Goal: Complete application form: Complete application form

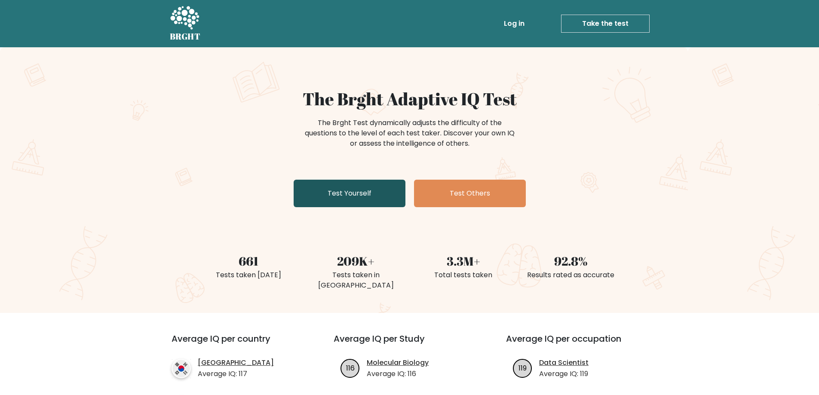
click at [384, 193] on link "Test Yourself" at bounding box center [350, 194] width 112 height 28
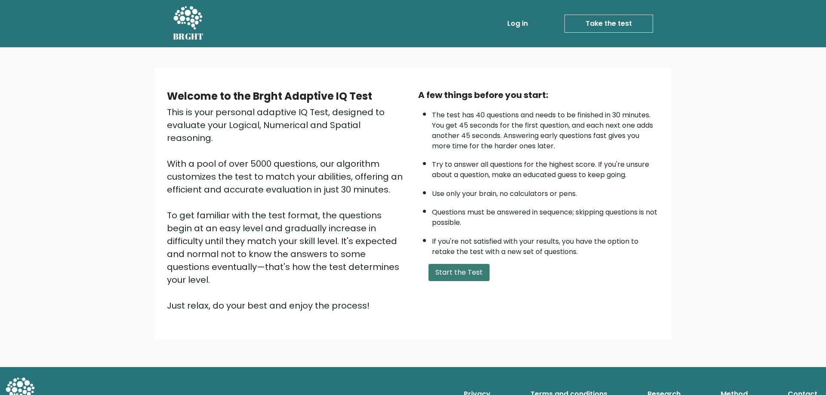
click at [469, 268] on button "Start the Test" at bounding box center [458, 272] width 61 height 17
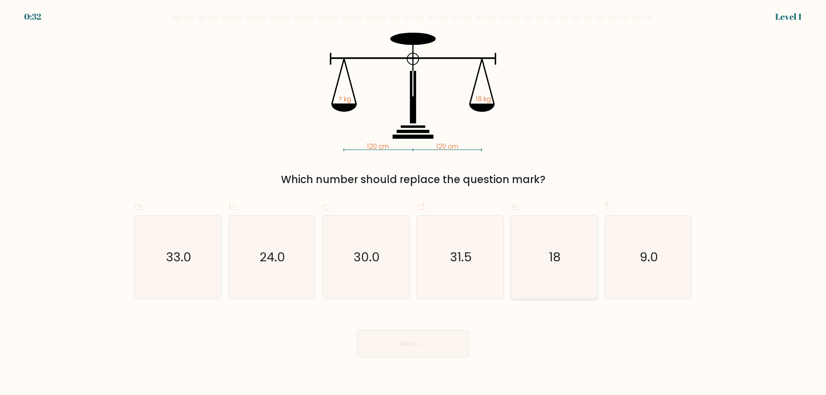
click at [565, 272] on icon "18" at bounding box center [553, 257] width 83 height 83
click at [413, 203] on input "e. 18" at bounding box center [413, 201] width 0 height 6
radio input "true"
click at [454, 344] on button "Next" at bounding box center [413, 344] width 112 height 28
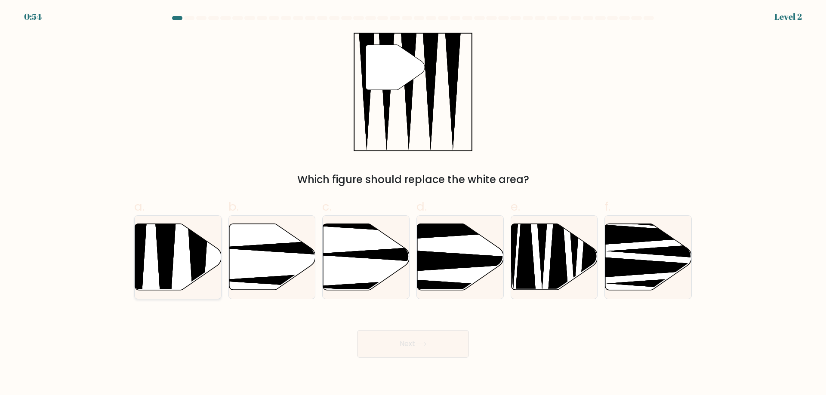
click at [180, 274] on icon at bounding box center [178, 257] width 86 height 66
click at [413, 203] on input "a." at bounding box center [413, 201] width 0 height 6
radio input "true"
click at [409, 335] on button "Next" at bounding box center [413, 344] width 112 height 28
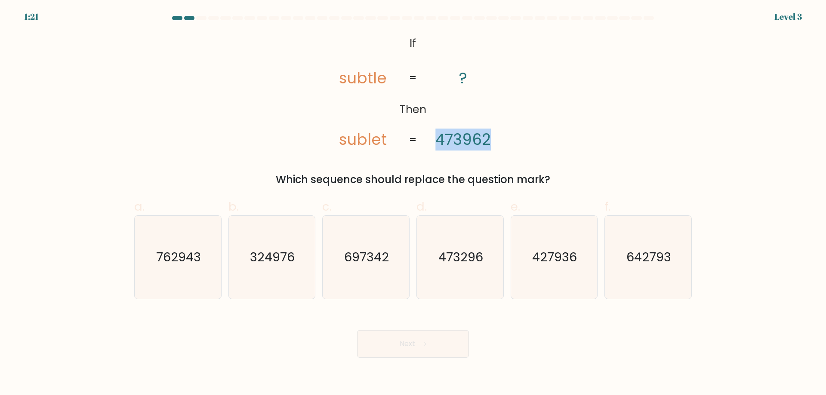
drag, startPoint x: 435, startPoint y: 143, endPoint x: 497, endPoint y: 140, distance: 61.6
click at [497, 140] on icon "@import url('https://fonts.googleapis.com/css?family=Abril+Fatface:400,100,100i…" at bounding box center [413, 92] width 193 height 119
click at [515, 139] on div "@import url('https://fonts.googleapis.com/css?family=Abril+Fatface:400,100,100i…" at bounding box center [413, 110] width 568 height 155
drag, startPoint x: 493, startPoint y: 156, endPoint x: 460, endPoint y: 157, distance: 33.1
click at [474, 157] on div "@import url('https://fonts.googleapis.com/css?family=Abril+Fatface:400,100,100i…" at bounding box center [413, 110] width 568 height 155
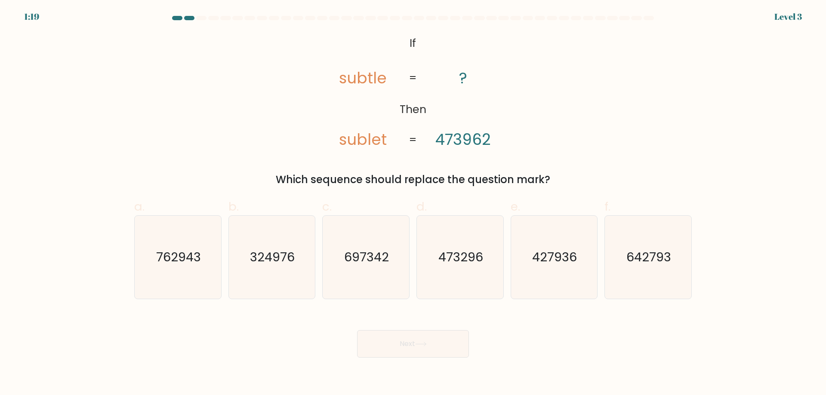
click at [637, 191] on div "a. 762943 b. 324976 c. 697342 d. e." at bounding box center [413, 245] width 564 height 108
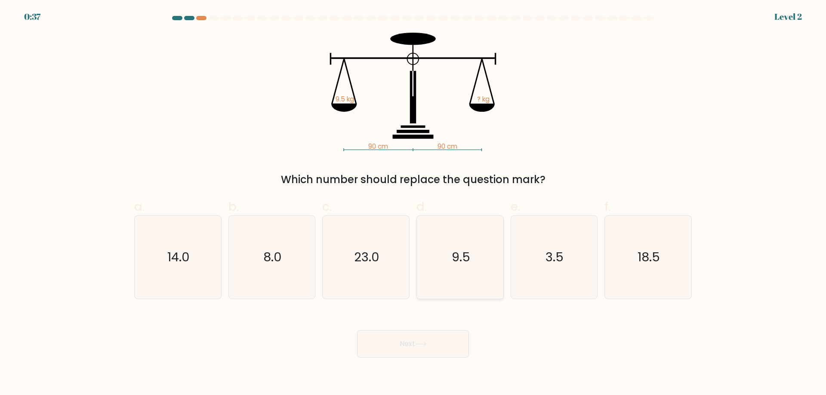
click at [481, 247] on icon "9.5" at bounding box center [460, 257] width 83 height 83
click at [413, 203] on input "d. 9.5" at bounding box center [413, 201] width 0 height 6
radio input "true"
click at [433, 347] on button "Next" at bounding box center [413, 344] width 112 height 28
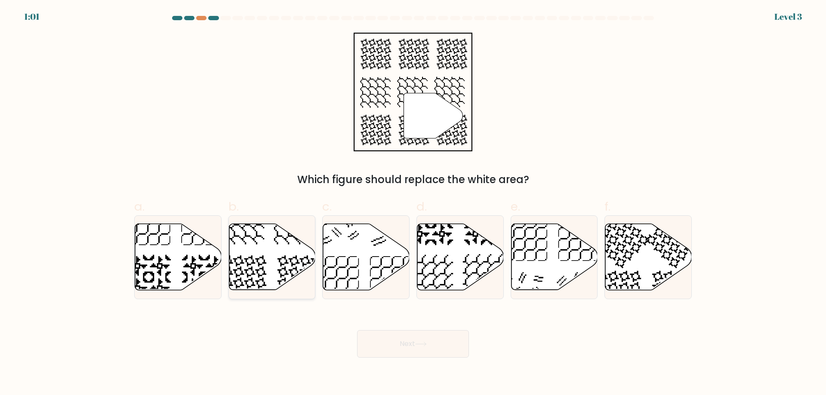
click at [257, 281] on icon at bounding box center [244, 277] width 45 height 45
click at [413, 203] on input "b." at bounding box center [413, 201] width 0 height 6
radio input "true"
click at [461, 344] on button "Next" at bounding box center [413, 344] width 112 height 28
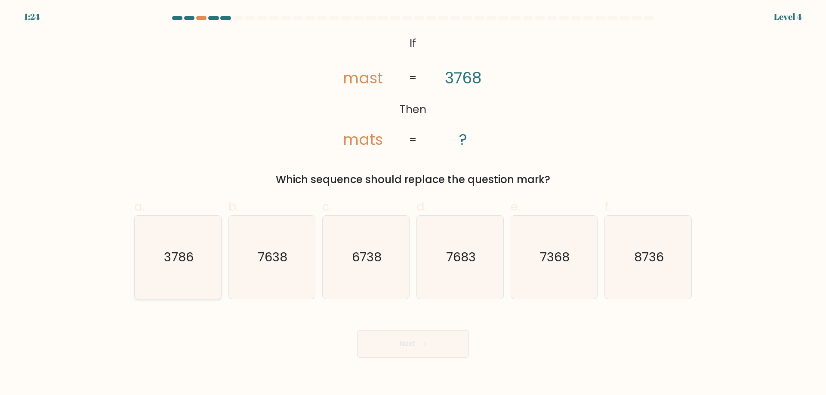
click at [175, 246] on icon "3786" at bounding box center [177, 257] width 83 height 83
click at [413, 203] on input "a. 3786" at bounding box center [413, 201] width 0 height 6
radio input "true"
click at [425, 344] on icon at bounding box center [421, 344] width 12 height 5
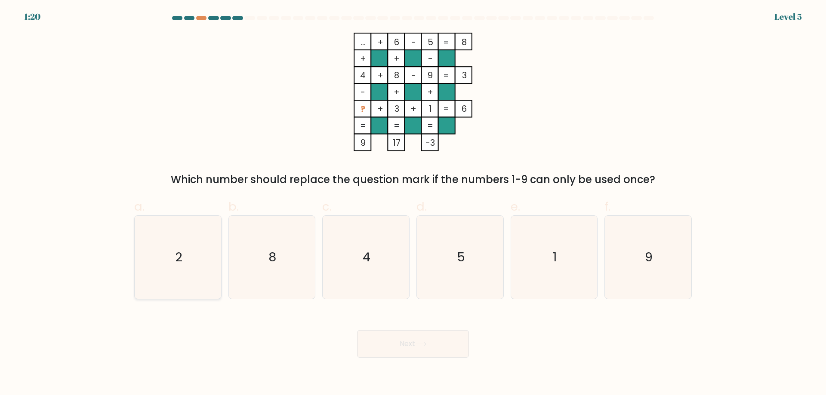
click at [196, 238] on icon "2" at bounding box center [177, 257] width 83 height 83
click at [413, 203] on input "a. 2" at bounding box center [413, 201] width 0 height 6
radio input "true"
click at [390, 343] on button "Next" at bounding box center [413, 344] width 112 height 28
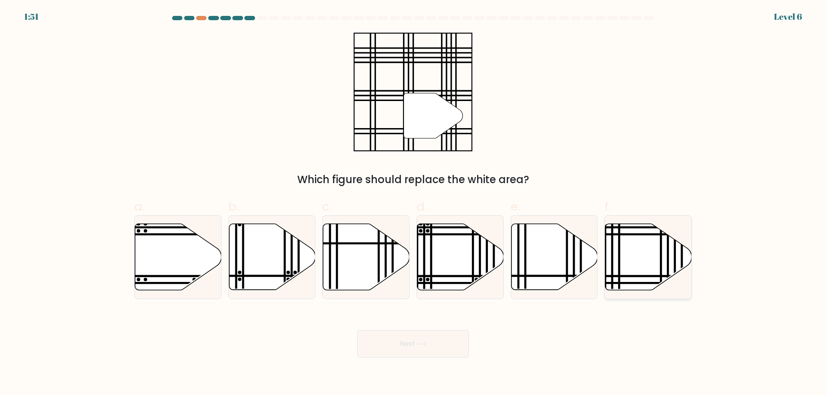
click at [659, 260] on icon at bounding box center [648, 257] width 86 height 66
click at [413, 203] on input "f." at bounding box center [413, 201] width 0 height 6
radio input "true"
click at [386, 365] on body "1:50 Level 6" at bounding box center [413, 197] width 826 height 395
click at [393, 348] on button "Next" at bounding box center [413, 344] width 112 height 28
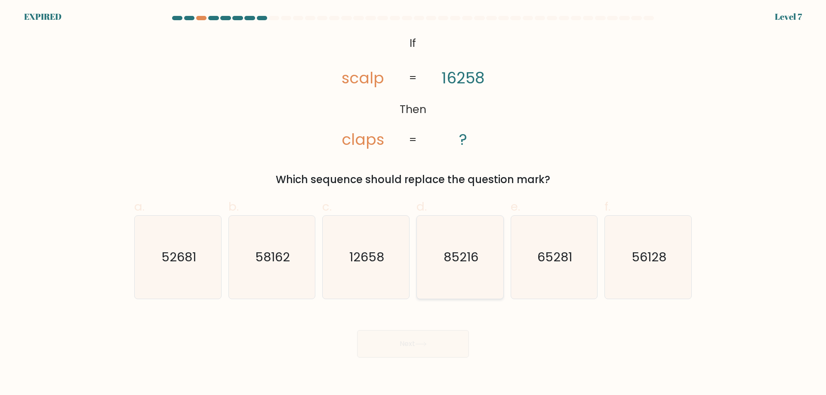
click at [472, 278] on icon "85216" at bounding box center [460, 257] width 83 height 83
click at [413, 203] on input "d. 85216" at bounding box center [413, 201] width 0 height 6
radio input "true"
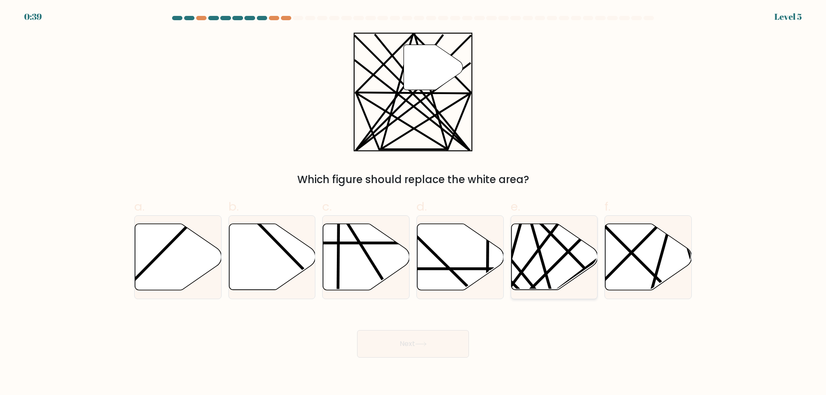
click at [577, 258] on icon at bounding box center [554, 257] width 86 height 66
click at [413, 203] on input "e." at bounding box center [413, 201] width 0 height 6
radio input "true"
click at [437, 342] on button "Next" at bounding box center [413, 344] width 112 height 28
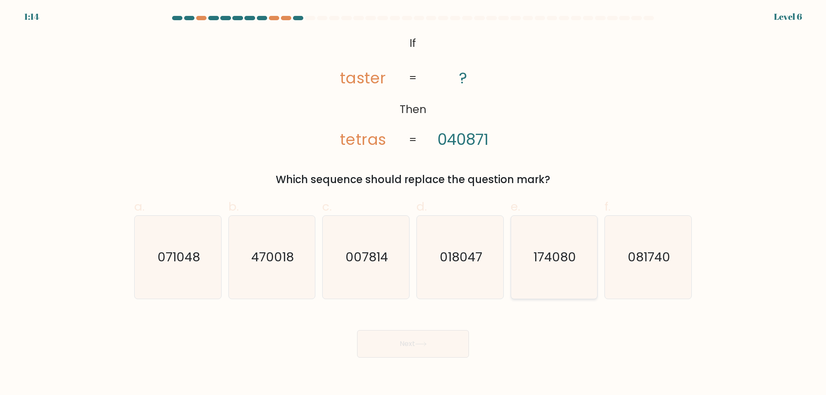
click at [583, 270] on icon "174080" at bounding box center [553, 257] width 83 height 83
click at [413, 203] on input "e. 174080" at bounding box center [413, 201] width 0 height 6
radio input "true"
click at [412, 340] on button "Next" at bounding box center [413, 344] width 112 height 28
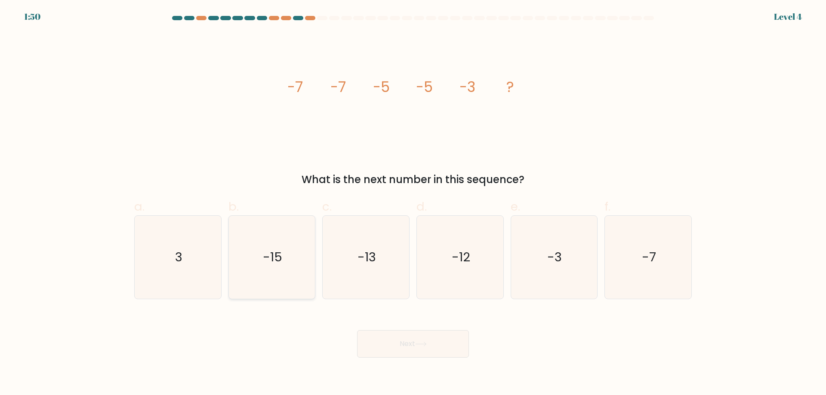
click at [230, 255] on div "-15" at bounding box center [271, 257] width 87 height 84
click at [413, 203] on input "b. -15" at bounding box center [413, 201] width 0 height 6
radio input "true"
drag, startPoint x: 202, startPoint y: 259, endPoint x: 252, endPoint y: 282, distance: 54.9
click at [202, 259] on icon "3" at bounding box center [177, 257] width 83 height 83
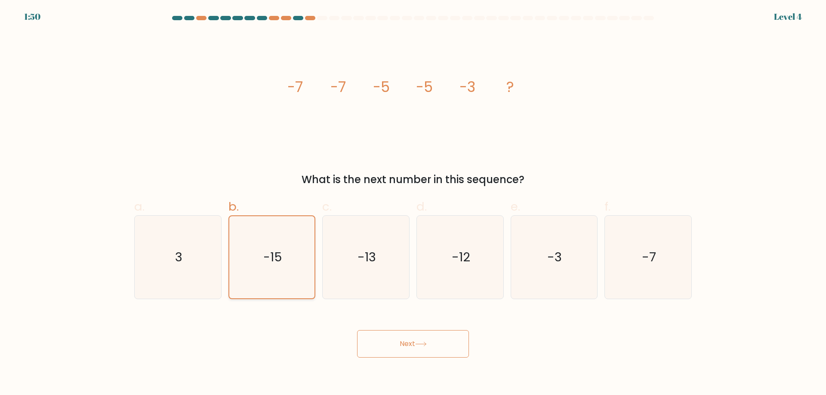
click at [413, 203] on input "a. 3" at bounding box center [413, 201] width 0 height 6
radio input "true"
click at [448, 359] on body "1:49 Level 4" at bounding box center [413, 197] width 826 height 395
click at [445, 347] on button "Next" at bounding box center [413, 344] width 112 height 28
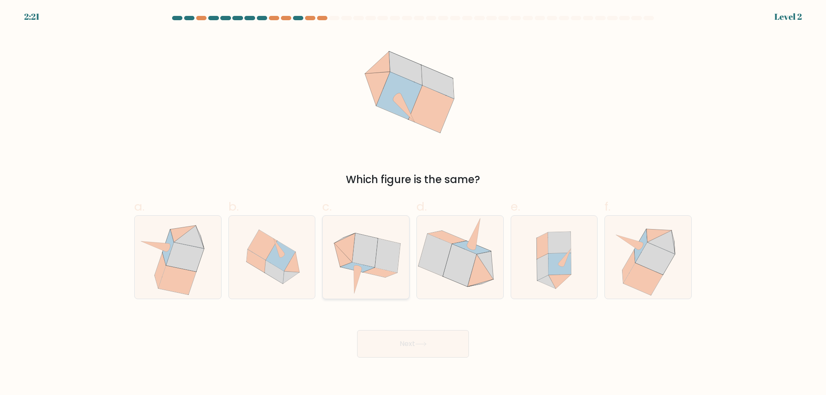
click at [351, 263] on icon at bounding box center [365, 257] width 85 height 83
click at [413, 203] on input "c." at bounding box center [413, 201] width 0 height 6
radio input "true"
click at [424, 343] on icon at bounding box center [421, 344] width 12 height 5
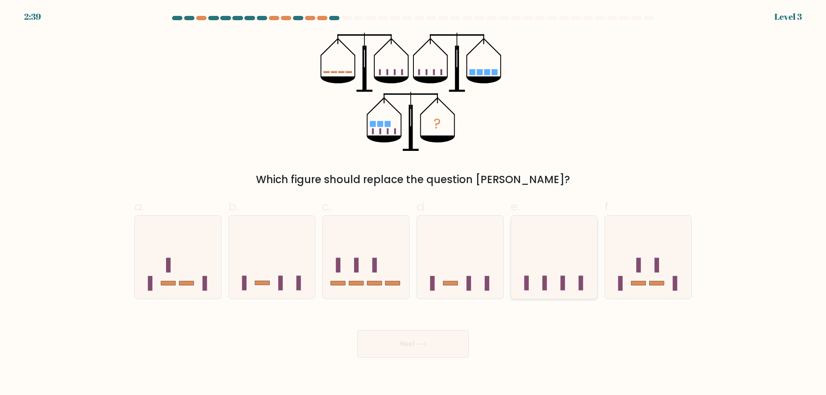
click at [536, 287] on icon at bounding box center [554, 257] width 86 height 71
click at [413, 203] on input "e." at bounding box center [413, 201] width 0 height 6
radio input "true"
click at [435, 347] on button "Next" at bounding box center [413, 344] width 112 height 28
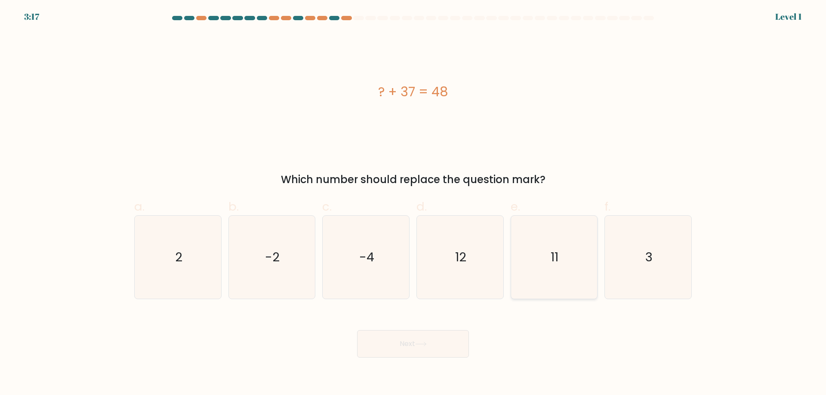
click at [532, 290] on icon "11" at bounding box center [553, 257] width 83 height 83
click at [413, 203] on input "e. 11" at bounding box center [413, 201] width 0 height 6
radio input "true"
click at [431, 339] on button "Next" at bounding box center [413, 344] width 112 height 28
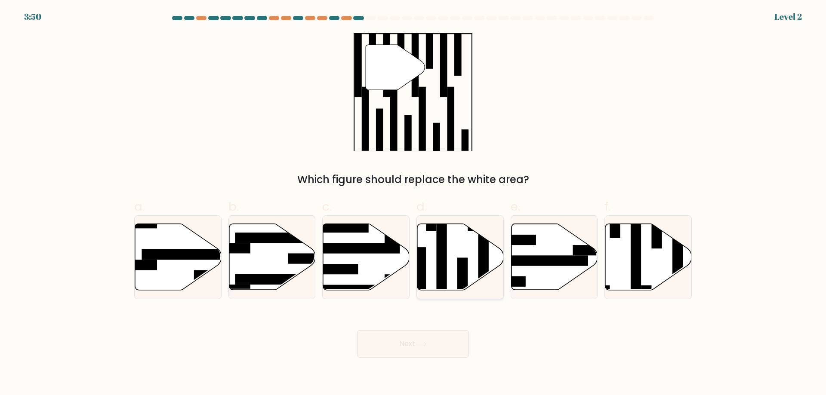
click at [484, 253] on rect at bounding box center [483, 263] width 10 height 94
click at [413, 203] on input "d." at bounding box center [413, 201] width 0 height 6
radio input "true"
click at [445, 338] on button "Next" at bounding box center [413, 344] width 112 height 28
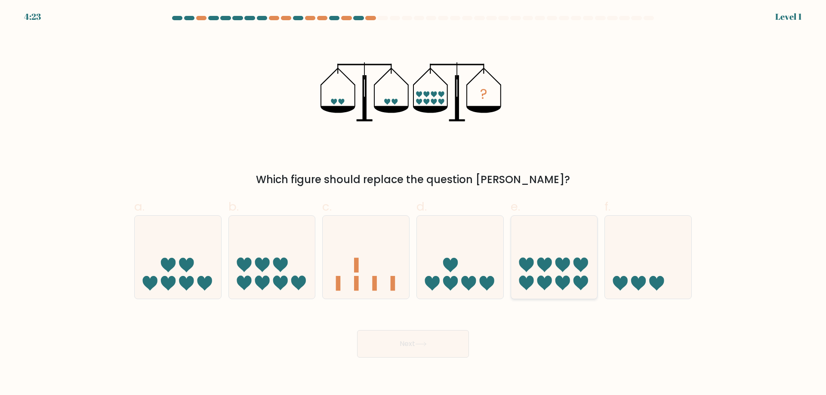
click at [575, 294] on div at bounding box center [554, 257] width 87 height 84
click at [413, 203] on input "e." at bounding box center [413, 201] width 0 height 6
radio input "true"
click at [467, 342] on button "Next" at bounding box center [413, 344] width 112 height 28
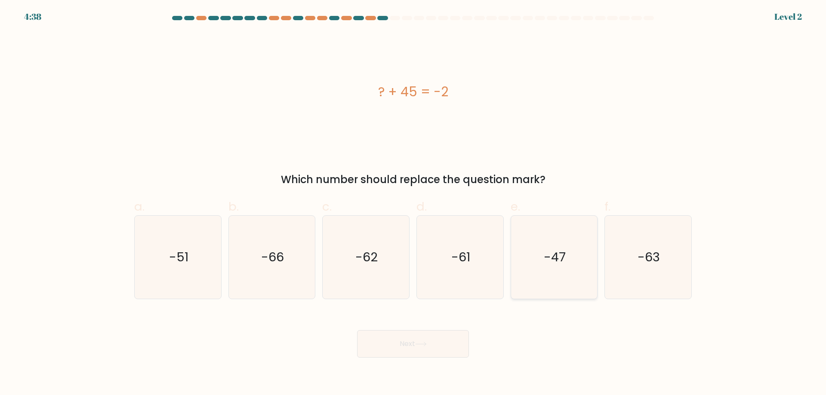
click at [566, 248] on icon "-47" at bounding box center [553, 257] width 83 height 83
click at [413, 203] on input "e. -47" at bounding box center [413, 201] width 0 height 6
radio input "true"
click at [429, 339] on button "Next" at bounding box center [413, 344] width 112 height 28
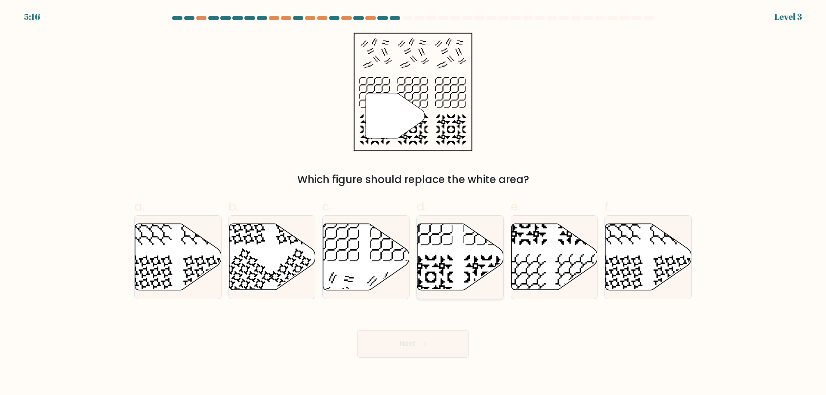
click at [433, 265] on icon at bounding box center [460, 257] width 86 height 66
click at [413, 203] on input "d." at bounding box center [413, 201] width 0 height 6
radio input "true"
click at [427, 347] on icon at bounding box center [421, 344] width 12 height 5
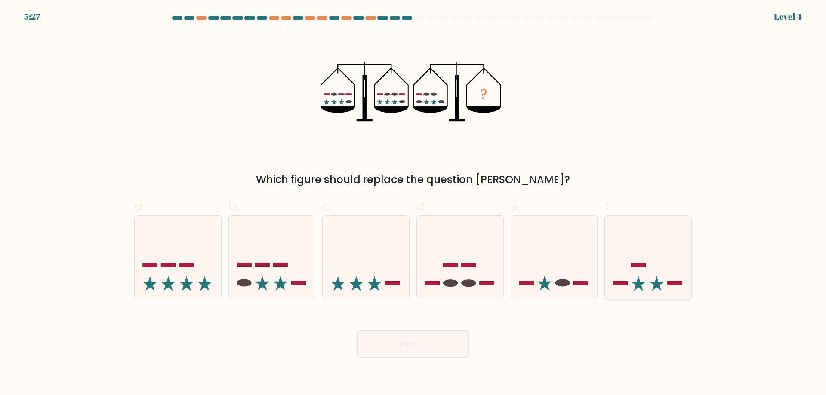
click at [647, 259] on icon at bounding box center [648, 257] width 86 height 71
click at [413, 203] on input "f." at bounding box center [413, 201] width 0 height 6
radio input "true"
click at [575, 254] on icon at bounding box center [554, 257] width 86 height 71
click at [413, 203] on input "e." at bounding box center [413, 201] width 0 height 6
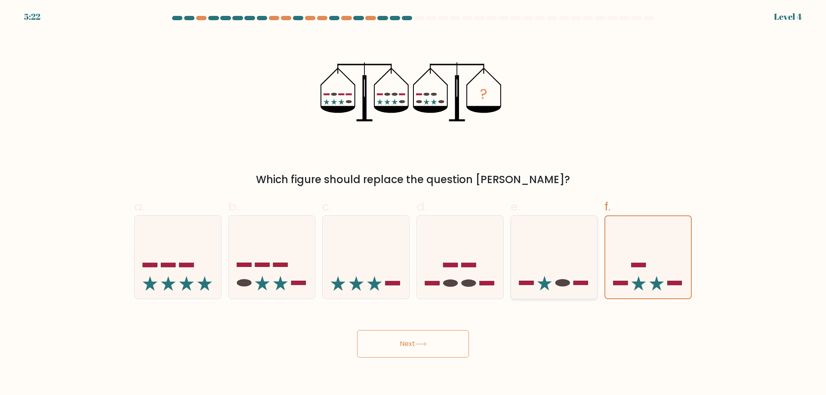
radio input "true"
click at [440, 342] on button "Next" at bounding box center [413, 344] width 112 height 28
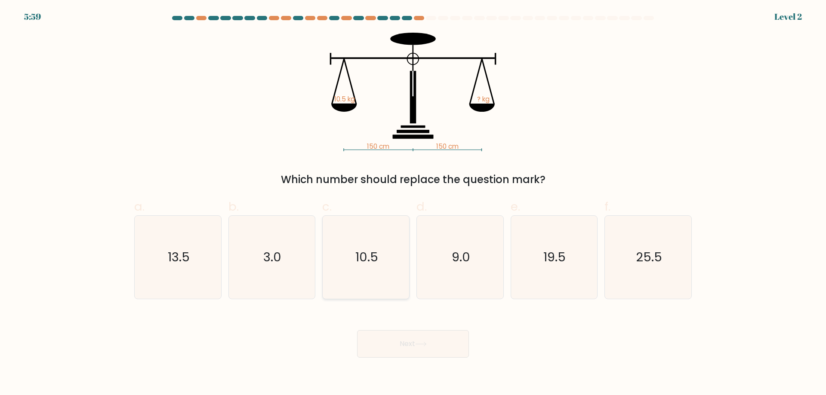
click at [380, 253] on icon "10.5" at bounding box center [365, 257] width 83 height 83
click at [413, 203] on input "c. 10.5" at bounding box center [413, 201] width 0 height 6
radio input "true"
click at [436, 342] on button "Next" at bounding box center [413, 344] width 112 height 28
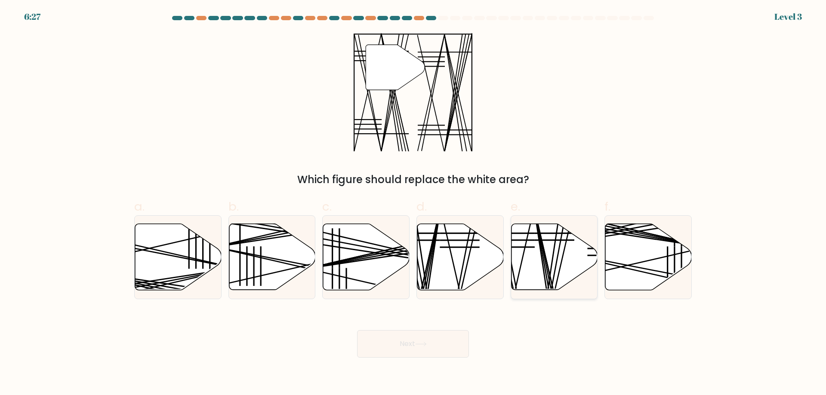
click at [541, 250] on line at bounding box center [547, 294] width 26 height 172
click at [413, 203] on input "e." at bounding box center [413, 201] width 0 height 6
radio input "true"
click at [421, 334] on button "Next" at bounding box center [413, 344] width 112 height 28
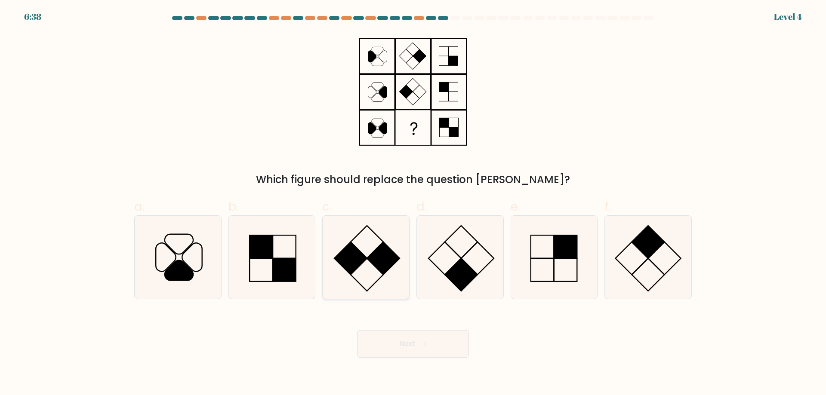
click at [363, 258] on rect at bounding box center [350, 258] width 33 height 33
click at [413, 203] on input "c." at bounding box center [413, 201] width 0 height 6
radio input "true"
click at [425, 337] on button "Next" at bounding box center [413, 344] width 112 height 28
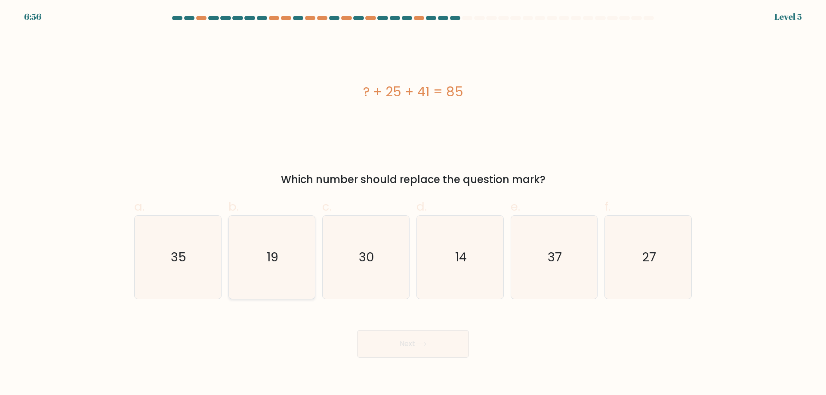
click at [239, 246] on icon "19" at bounding box center [271, 257] width 83 height 83
click at [413, 203] on input "b. 19" at bounding box center [413, 201] width 0 height 6
radio input "true"
click at [391, 352] on button "Next" at bounding box center [413, 344] width 112 height 28
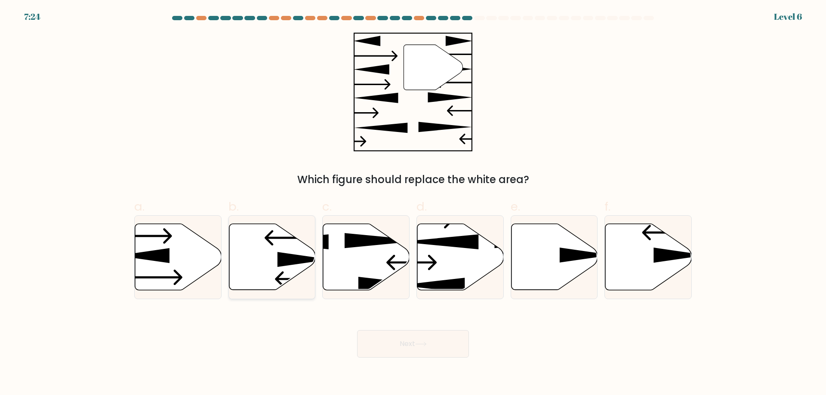
click at [243, 265] on icon at bounding box center [272, 257] width 86 height 66
click at [413, 203] on input "b." at bounding box center [413, 201] width 0 height 6
radio input "true"
click at [404, 334] on button "Next" at bounding box center [413, 344] width 112 height 28
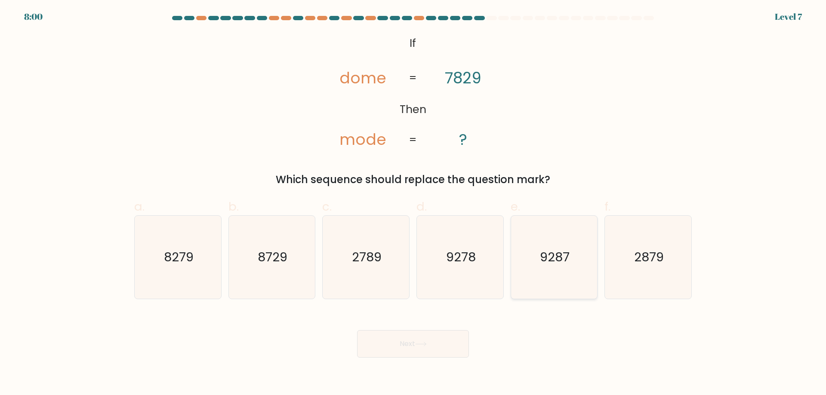
click at [545, 271] on icon "9287" at bounding box center [553, 257] width 83 height 83
click at [413, 203] on input "e. 9287" at bounding box center [413, 201] width 0 height 6
radio input "true"
click at [447, 343] on button "Next" at bounding box center [413, 344] width 112 height 28
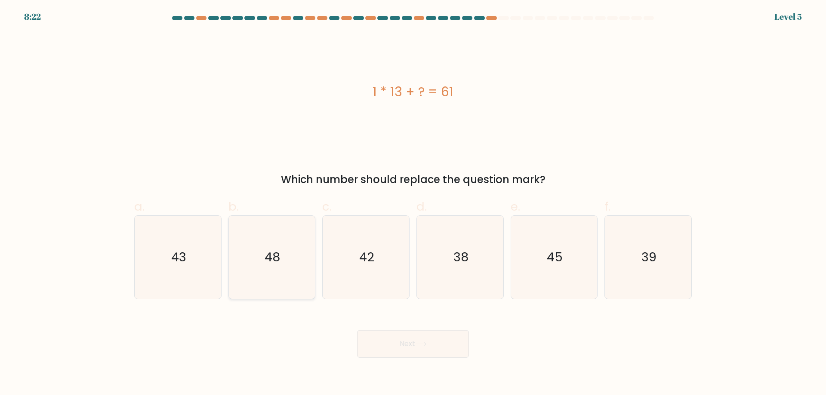
click at [247, 239] on icon "48" at bounding box center [271, 257] width 83 height 83
click at [413, 203] on input "b. 48" at bounding box center [413, 201] width 0 height 6
radio input "true"
click at [434, 349] on button "Next" at bounding box center [413, 344] width 112 height 28
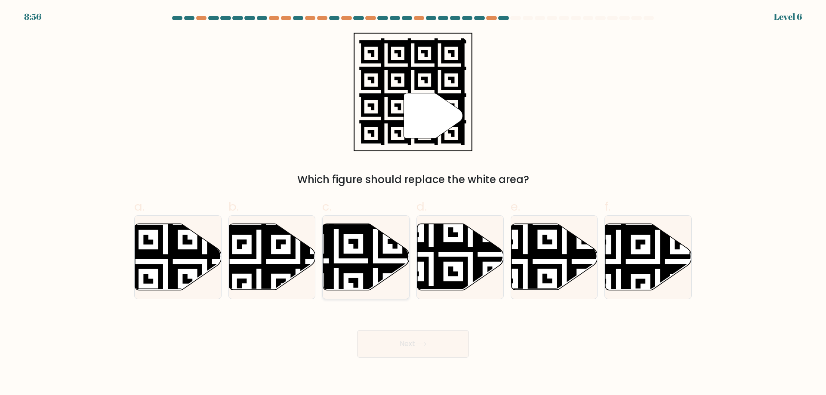
click at [336, 252] on icon at bounding box center [366, 257] width 86 height 66
click at [413, 203] on input "c." at bounding box center [413, 201] width 0 height 6
radio input "true"
click at [431, 341] on button "Next" at bounding box center [413, 344] width 112 height 28
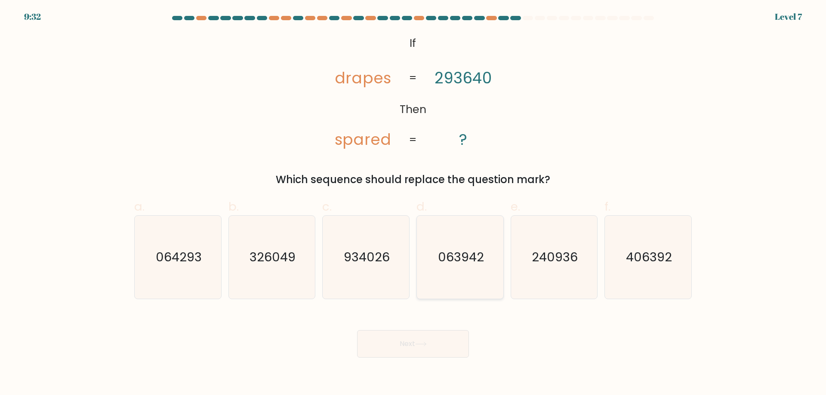
click at [482, 271] on icon "063942" at bounding box center [460, 257] width 83 height 83
click at [413, 203] on input "d. 063942" at bounding box center [413, 201] width 0 height 6
radio input "true"
click at [427, 342] on icon at bounding box center [421, 344] width 12 height 5
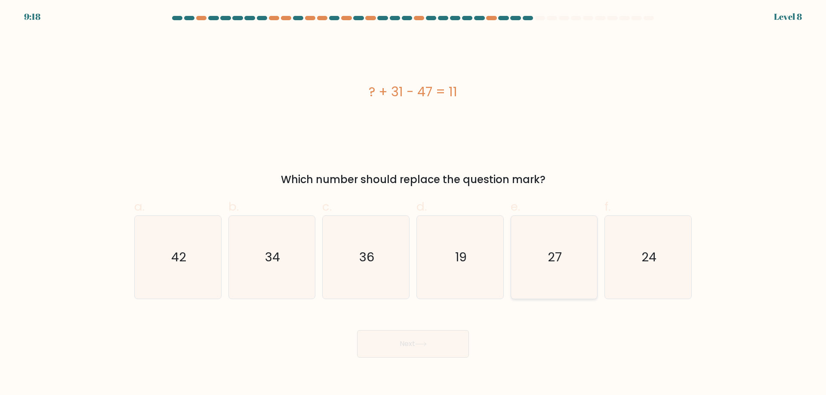
click at [563, 252] on icon "27" at bounding box center [553, 257] width 83 height 83
click at [413, 203] on input "e. 27" at bounding box center [413, 201] width 0 height 6
radio input "true"
click at [452, 342] on button "Next" at bounding box center [413, 344] width 112 height 28
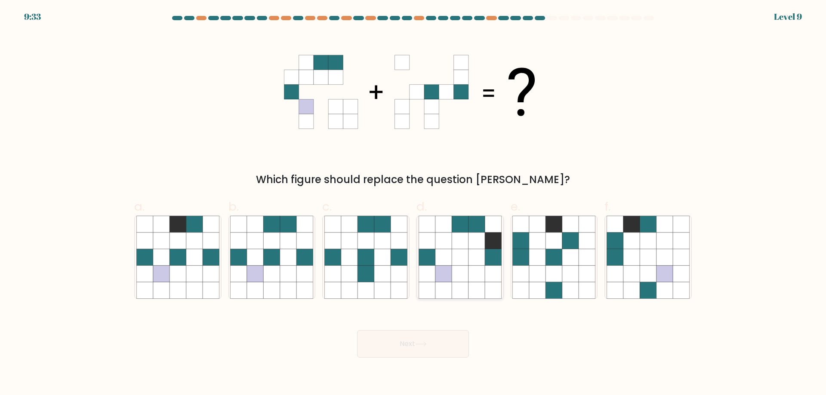
click at [460, 274] on icon at bounding box center [460, 274] width 16 height 16
click at [413, 203] on input "d." at bounding box center [413, 201] width 0 height 6
radio input "true"
click at [444, 351] on button "Next" at bounding box center [413, 344] width 112 height 28
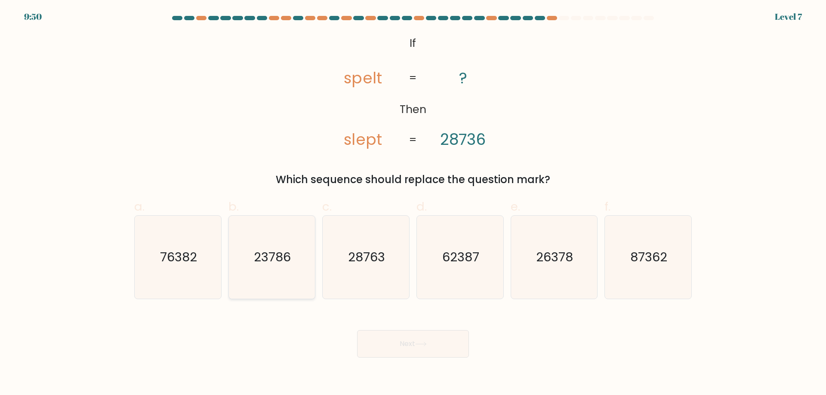
click at [276, 277] on icon "23786" at bounding box center [271, 257] width 83 height 83
click at [413, 203] on input "b. 23786" at bounding box center [413, 201] width 0 height 6
radio input "true"
click at [419, 343] on icon at bounding box center [421, 344] width 12 height 5
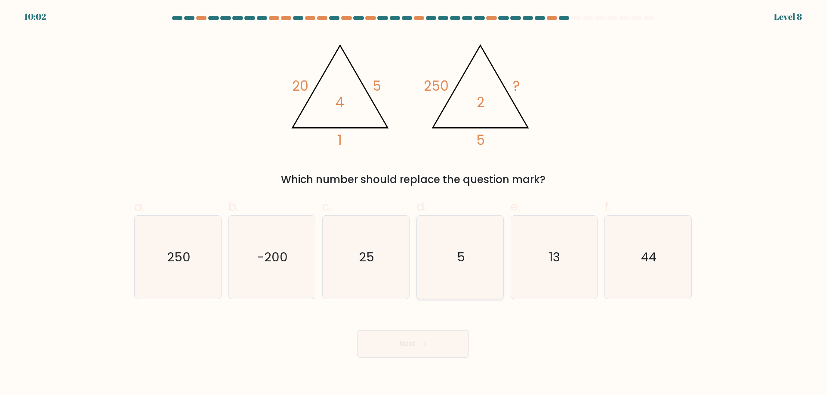
click at [470, 274] on icon "5" at bounding box center [460, 257] width 83 height 83
click at [413, 203] on input "d. 5" at bounding box center [413, 201] width 0 height 6
radio input "true"
click at [450, 350] on button "Next" at bounding box center [413, 344] width 112 height 28
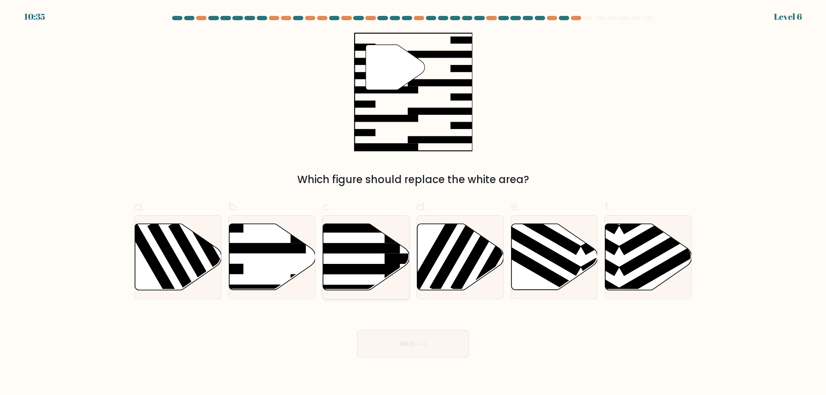
click at [363, 264] on rect at bounding box center [353, 269] width 94 height 10
click at [413, 203] on input "c." at bounding box center [413, 201] width 0 height 6
radio input "true"
click at [412, 333] on div "Next" at bounding box center [413, 334] width 568 height 48
click at [413, 340] on button "Next" at bounding box center [413, 344] width 112 height 28
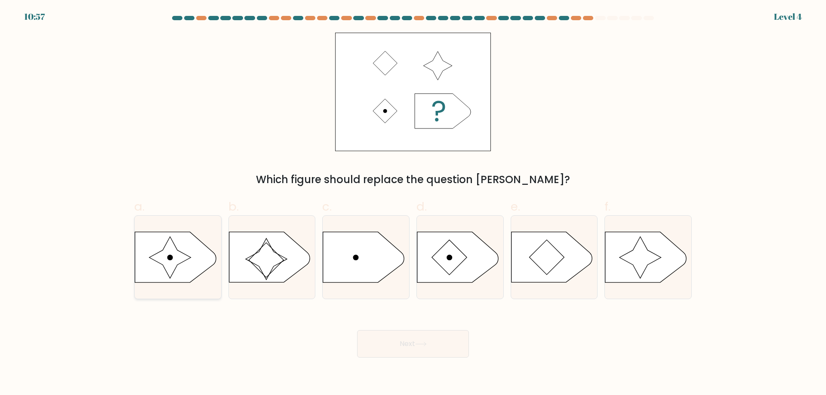
click at [171, 231] on div at bounding box center [177, 257] width 87 height 84
click at [413, 203] on input "a." at bounding box center [413, 201] width 0 height 6
radio input "true"
click at [434, 326] on div "Next" at bounding box center [413, 334] width 568 height 48
click at [435, 337] on button "Next" at bounding box center [413, 344] width 112 height 28
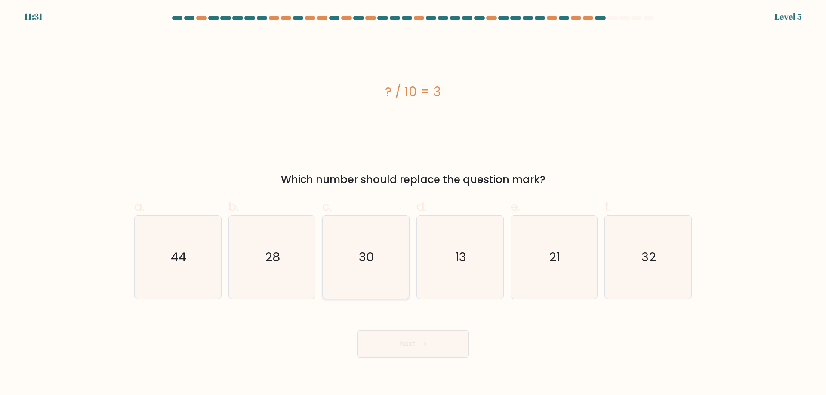
click at [396, 271] on icon "30" at bounding box center [365, 257] width 83 height 83
click at [413, 203] on input "c. 30" at bounding box center [413, 201] width 0 height 6
radio input "true"
click at [431, 343] on button "Next" at bounding box center [413, 344] width 112 height 28
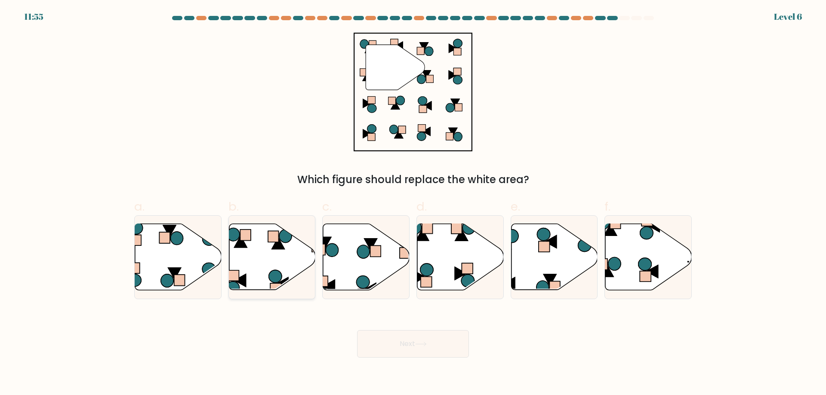
click at [302, 261] on icon at bounding box center [272, 257] width 86 height 66
click at [413, 203] on input "b." at bounding box center [413, 201] width 0 height 6
radio input "true"
click at [421, 344] on icon at bounding box center [421, 344] width 12 height 5
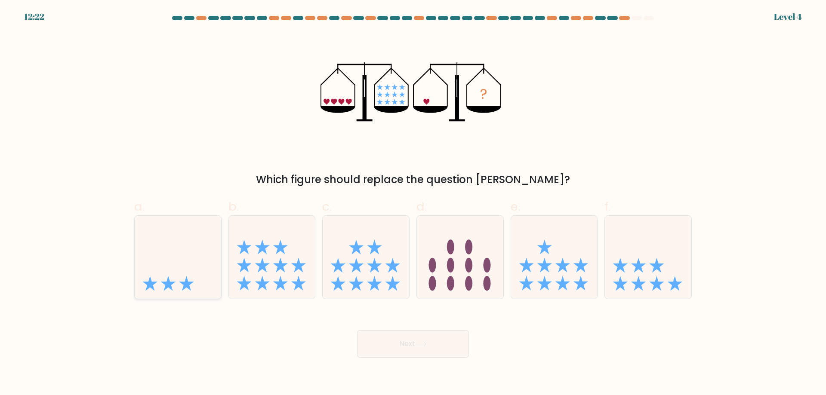
click at [185, 258] on icon at bounding box center [178, 257] width 86 height 71
click at [413, 203] on input "a." at bounding box center [413, 201] width 0 height 6
radio input "true"
click at [409, 339] on button "Next" at bounding box center [413, 344] width 112 height 28
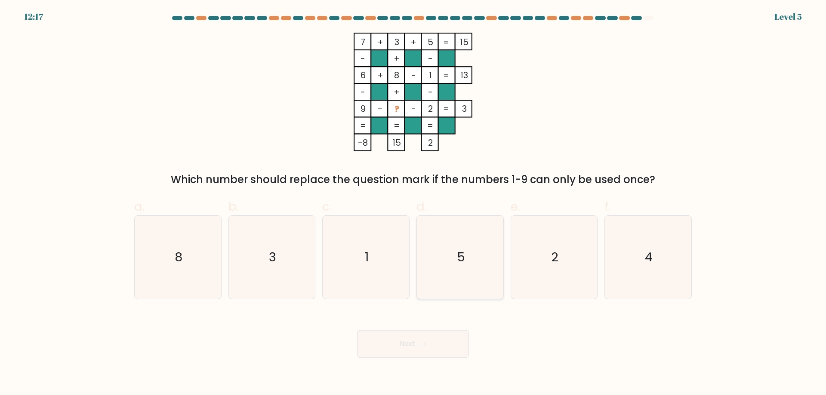
click at [455, 262] on icon "5" at bounding box center [460, 257] width 83 height 83
click at [413, 203] on input "d. 5" at bounding box center [413, 201] width 0 height 6
radio input "true"
click at [437, 346] on button "Next" at bounding box center [413, 344] width 112 height 28
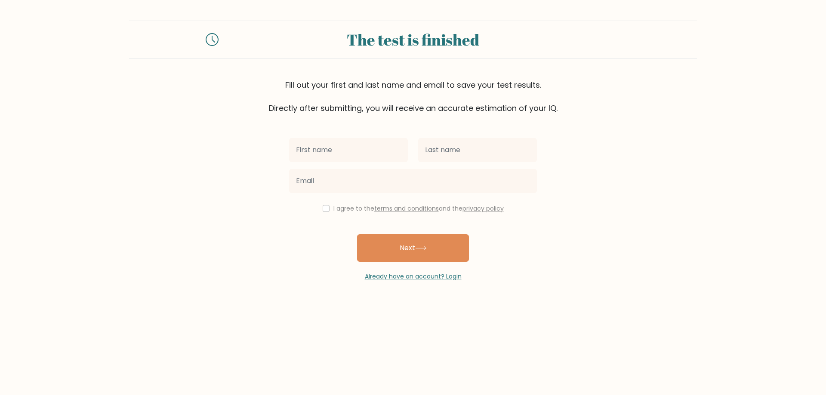
click at [351, 145] on input "text" at bounding box center [348, 150] width 119 height 24
type input "John Paul"
click at [455, 154] on input "text" at bounding box center [477, 150] width 119 height 24
type input "Mendoza"
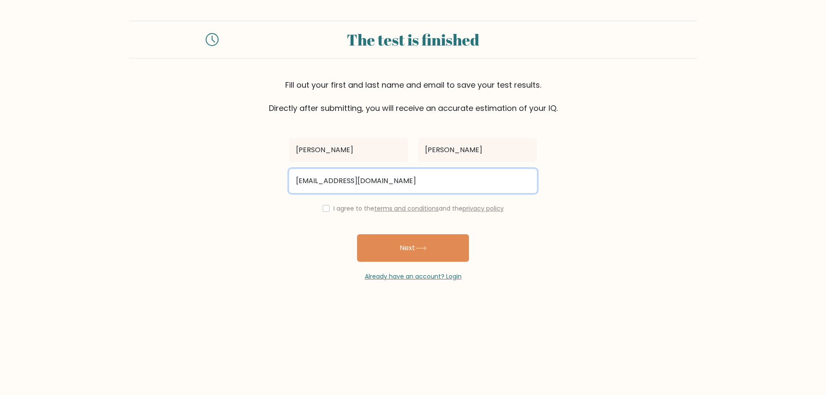
type input "mendozajp235@gmail.com"
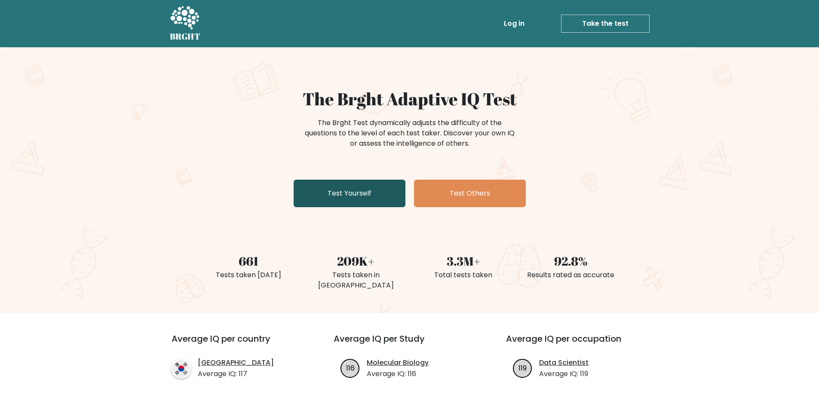
click at [391, 194] on link "Test Yourself" at bounding box center [350, 194] width 112 height 28
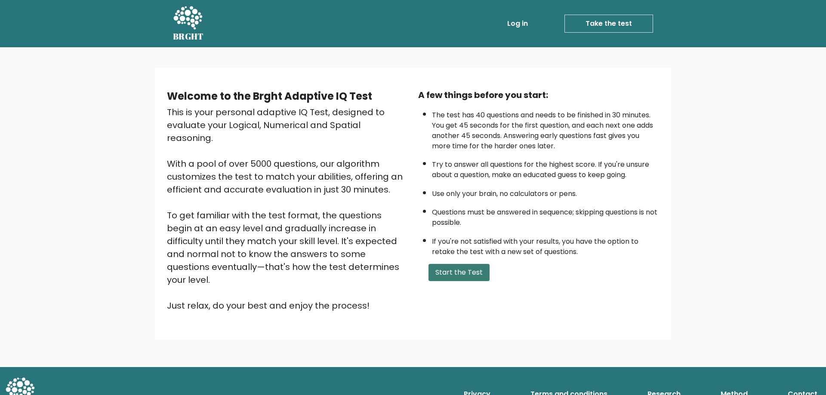
click at [460, 274] on button "Start the Test" at bounding box center [458, 272] width 61 height 17
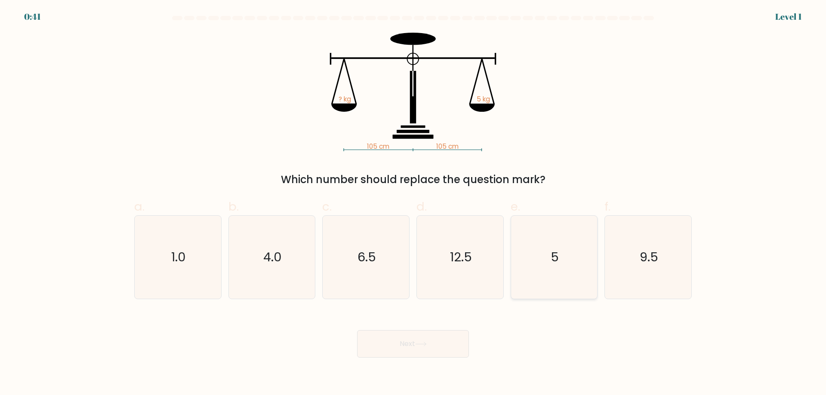
click at [544, 263] on icon "5" at bounding box center [553, 257] width 83 height 83
click at [413, 203] on input "e. 5" at bounding box center [413, 201] width 0 height 6
radio input "true"
click at [431, 344] on button "Next" at bounding box center [413, 344] width 112 height 28
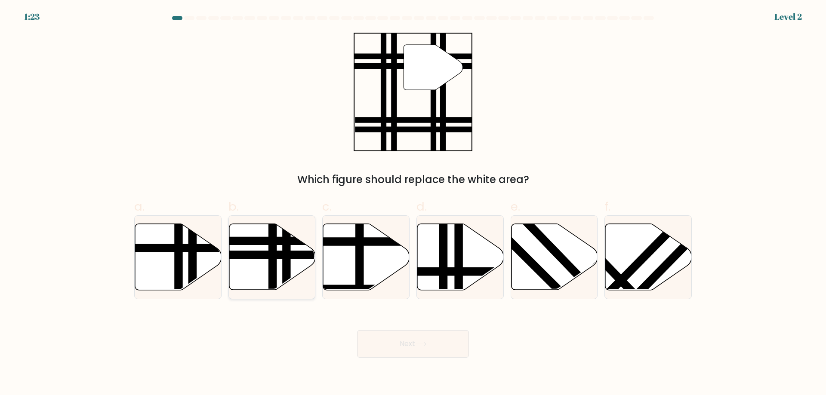
click at [267, 255] on line at bounding box center [243, 255] width 174 height 0
click at [413, 203] on input "b." at bounding box center [413, 201] width 0 height 6
radio input "true"
click at [442, 345] on button "Next" at bounding box center [413, 344] width 112 height 28
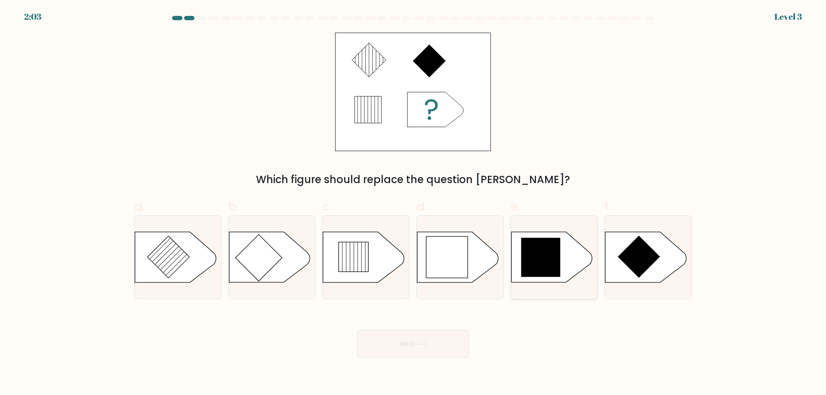
drag, startPoint x: 516, startPoint y: 273, endPoint x: 520, endPoint y: 270, distance: 5.3
click at [518, 272] on icon at bounding box center [551, 257] width 81 height 50
click at [413, 203] on input "e." at bounding box center [413, 201] width 0 height 6
radio input "true"
click at [418, 344] on icon at bounding box center [421, 344] width 12 height 5
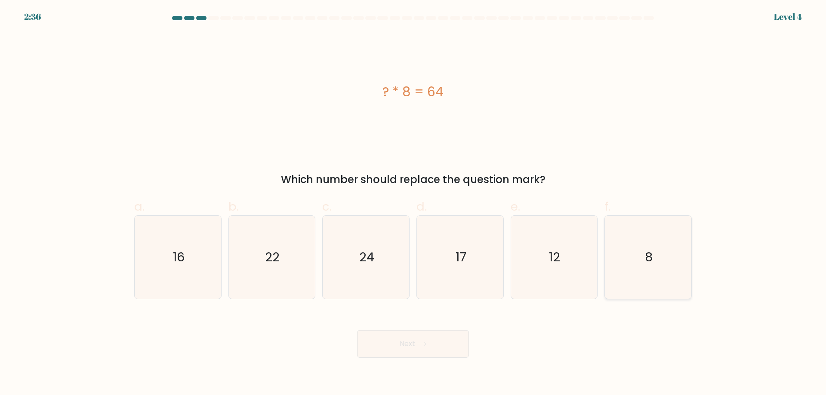
click at [657, 268] on icon "8" at bounding box center [647, 257] width 83 height 83
click at [413, 203] on input "f. 8" at bounding box center [413, 201] width 0 height 6
radio input "true"
click at [415, 349] on button "Next" at bounding box center [413, 344] width 112 height 28
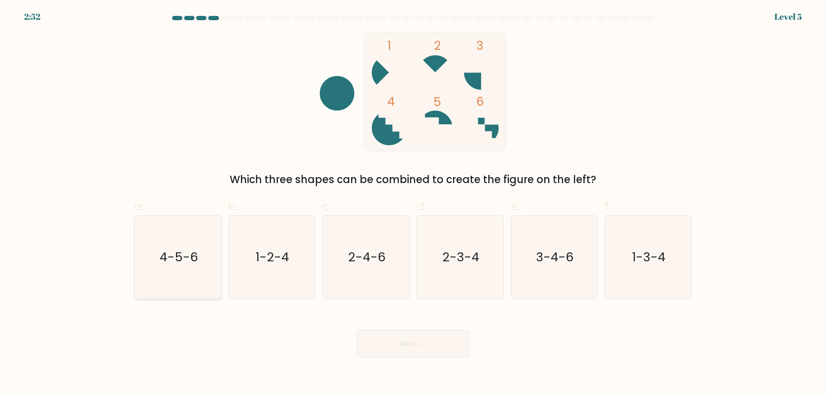
click at [200, 239] on icon "4-5-6" at bounding box center [177, 257] width 83 height 83
click at [413, 203] on input "a. 4-5-6" at bounding box center [413, 201] width 0 height 6
radio input "true"
click at [400, 343] on button "Next" at bounding box center [413, 344] width 112 height 28
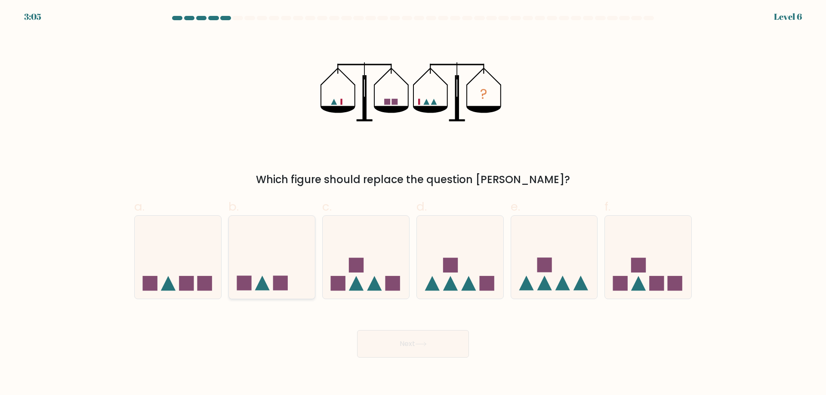
click at [283, 289] on rect at bounding box center [280, 283] width 15 height 15
click at [413, 203] on input "b." at bounding box center [413, 201] width 0 height 6
radio input "true"
click at [406, 339] on button "Next" at bounding box center [413, 344] width 112 height 28
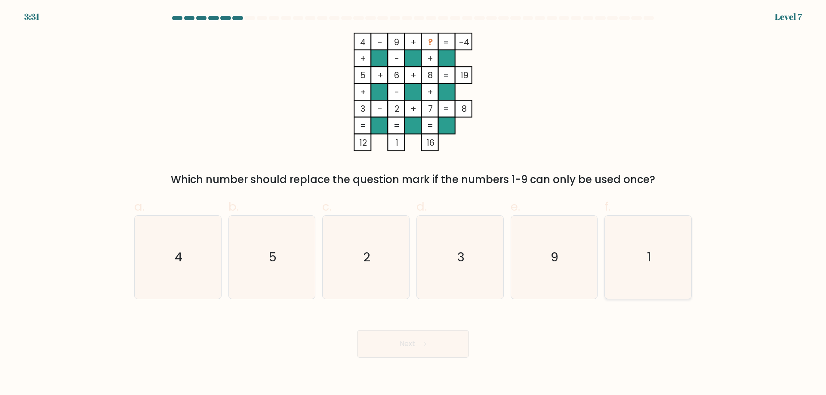
click at [665, 238] on icon "1" at bounding box center [647, 257] width 83 height 83
click at [413, 203] on input "f. 1" at bounding box center [413, 201] width 0 height 6
radio input "true"
click at [436, 339] on button "Next" at bounding box center [413, 344] width 112 height 28
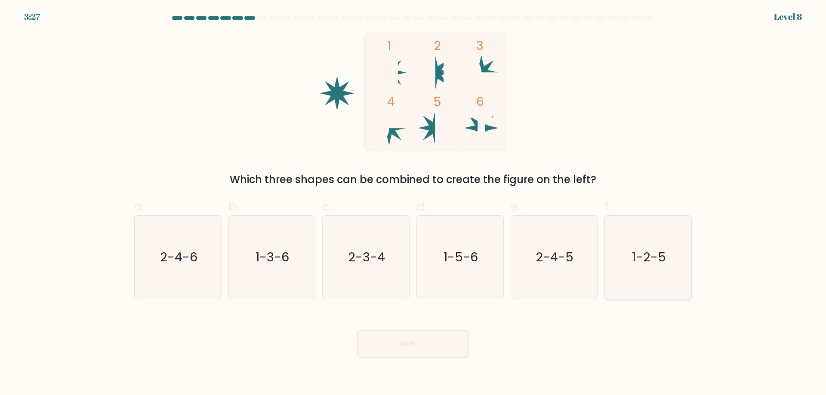
click at [634, 256] on text "1-2-5" at bounding box center [649, 257] width 34 height 17
click at [413, 203] on input "f. 1-2-5" at bounding box center [413, 201] width 0 height 6
radio input "true"
click at [446, 342] on button "Next" at bounding box center [413, 344] width 112 height 28
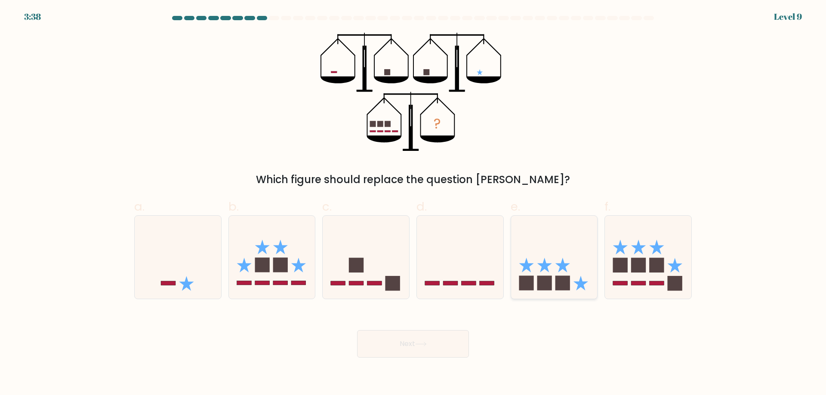
click at [576, 283] on icon at bounding box center [580, 283] width 15 height 15
click at [413, 203] on input "e." at bounding box center [413, 201] width 0 height 6
radio input "true"
click at [450, 290] on icon at bounding box center [460, 257] width 86 height 71
click at [413, 203] on input "d." at bounding box center [413, 201] width 0 height 6
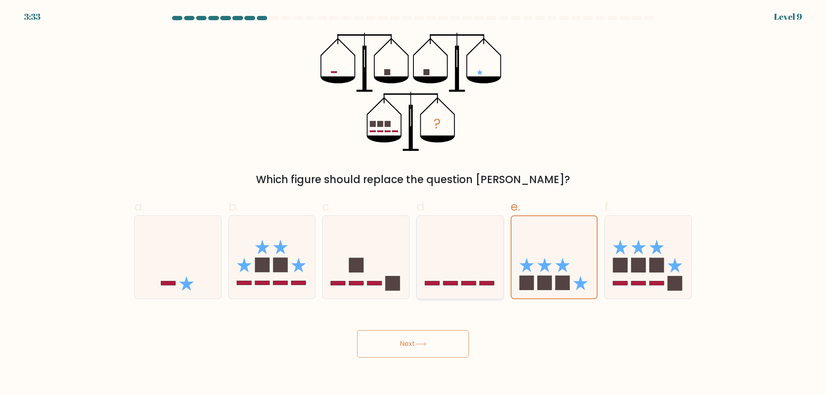
radio input "true"
click at [429, 347] on button "Next" at bounding box center [413, 344] width 112 height 28
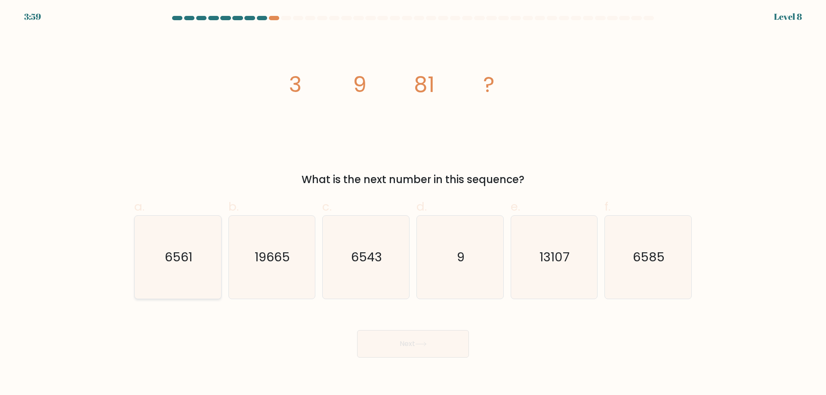
click at [151, 250] on icon "6561" at bounding box center [177, 257] width 83 height 83
click at [413, 203] on input "a. 6561" at bounding box center [413, 201] width 0 height 6
radio input "true"
click at [445, 358] on body "3:58 Level 8" at bounding box center [413, 197] width 826 height 395
click at [444, 352] on button "Next" at bounding box center [413, 344] width 112 height 28
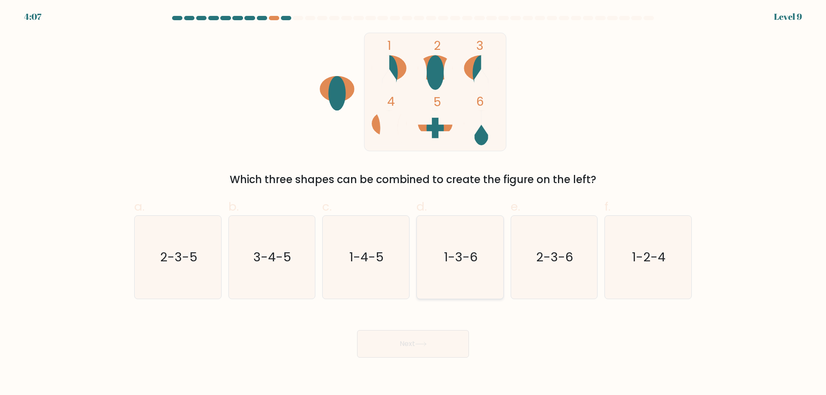
click at [495, 263] on icon "1-3-6" at bounding box center [460, 257] width 83 height 83
click at [413, 203] on input "d. 1-3-6" at bounding box center [413, 201] width 0 height 6
radio input "true"
click at [428, 366] on body "4:06 Level 9" at bounding box center [413, 197] width 826 height 395
click at [432, 347] on button "Next" at bounding box center [413, 344] width 112 height 28
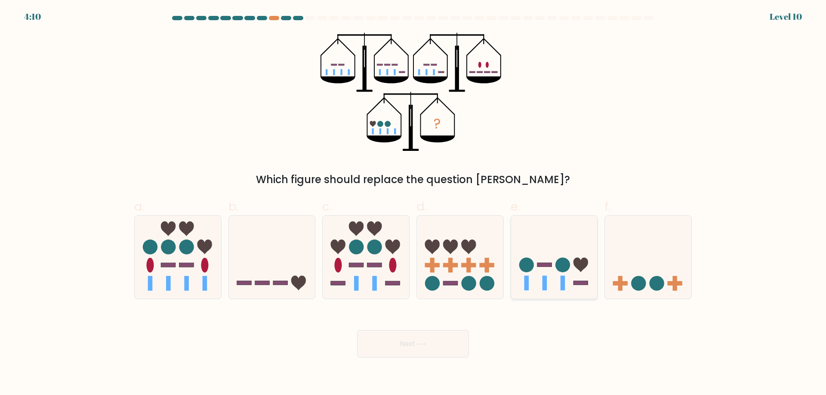
click at [555, 278] on icon at bounding box center [554, 257] width 86 height 71
click at [413, 203] on input "e." at bounding box center [413, 201] width 0 height 6
radio input "true"
click at [440, 335] on button "Next" at bounding box center [413, 344] width 112 height 28
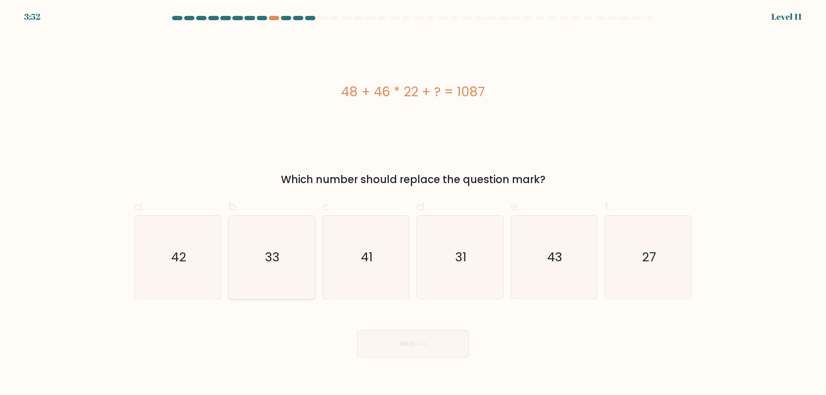
click at [291, 250] on icon "33" at bounding box center [271, 257] width 83 height 83
click at [413, 203] on input "b. 33" at bounding box center [413, 201] width 0 height 6
radio input "true"
drag, startPoint x: 428, startPoint y: 324, endPoint x: 431, endPoint y: 331, distance: 7.3
click at [429, 325] on div "Next" at bounding box center [413, 334] width 568 height 48
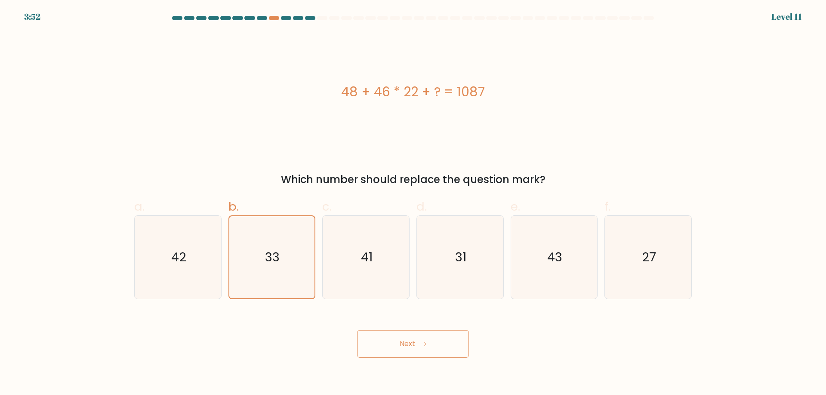
click at [432, 335] on button "Next" at bounding box center [413, 344] width 112 height 28
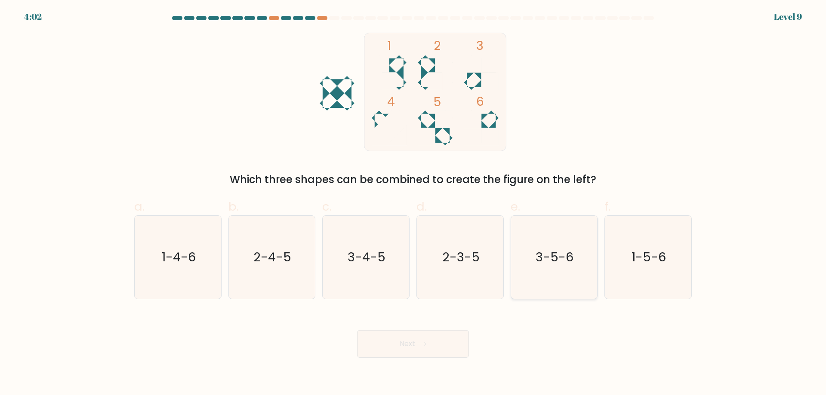
click at [540, 262] on text "3-5-6" at bounding box center [555, 257] width 38 height 17
click at [413, 203] on input "e. 3-5-6" at bounding box center [413, 201] width 0 height 6
radio input "true"
click at [431, 338] on button "Next" at bounding box center [413, 344] width 112 height 28
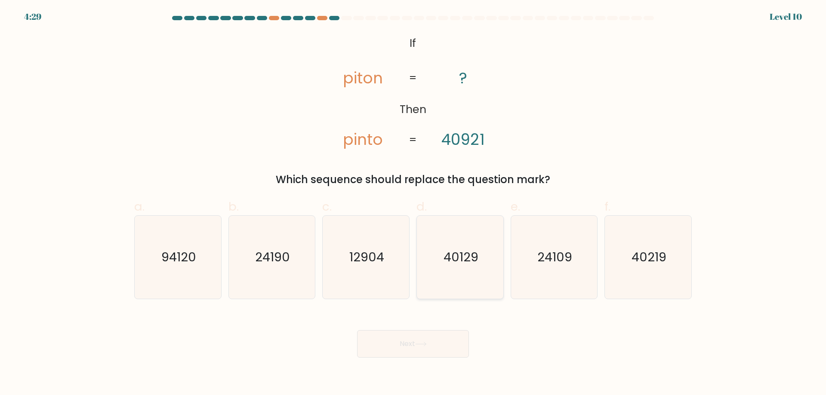
click at [447, 261] on text "40129" at bounding box center [460, 257] width 35 height 17
click at [413, 203] on input "d. 40129" at bounding box center [413, 201] width 0 height 6
radio input "true"
click at [432, 343] on button "Next" at bounding box center [413, 344] width 112 height 28
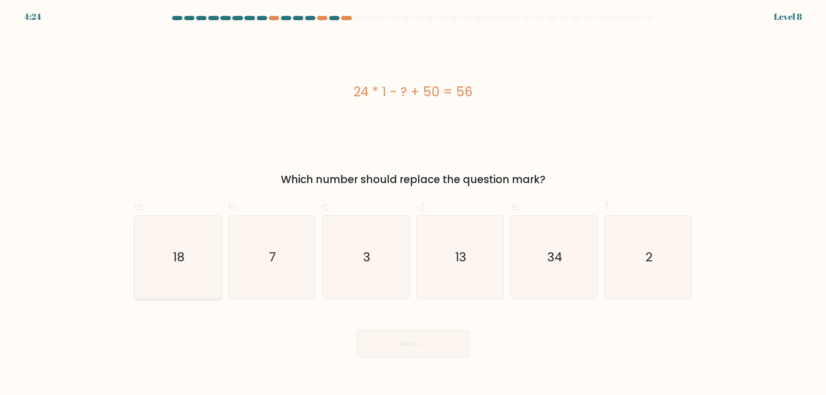
click at [206, 246] on icon "18" at bounding box center [177, 257] width 83 height 83
click at [413, 203] on input "a. 18" at bounding box center [413, 201] width 0 height 6
radio input "true"
click at [429, 350] on button "Next" at bounding box center [413, 344] width 112 height 28
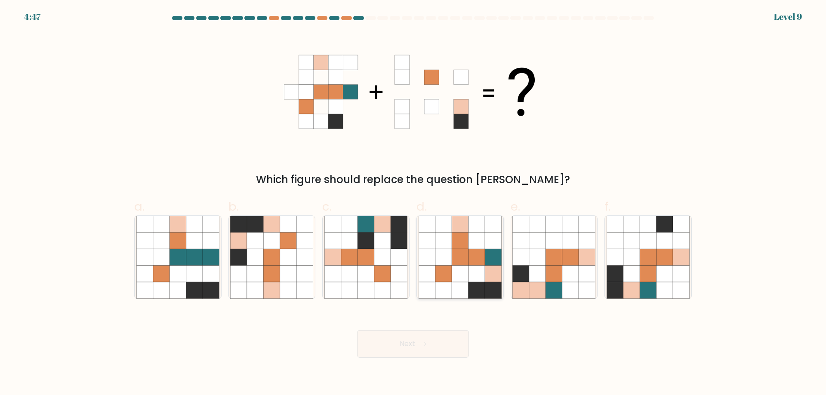
click at [490, 257] on icon at bounding box center [493, 257] width 16 height 16
click at [413, 203] on input "d." at bounding box center [413, 201] width 0 height 6
radio input "true"
click at [429, 336] on button "Next" at bounding box center [413, 344] width 112 height 28
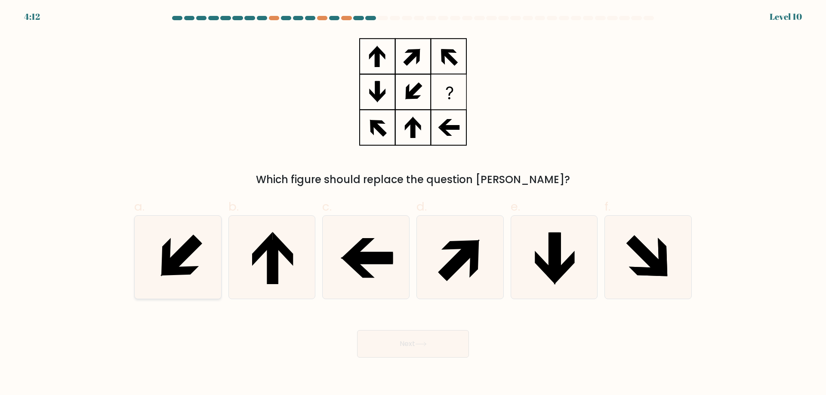
click at [204, 257] on icon at bounding box center [177, 257] width 83 height 83
click at [413, 203] on input "a." at bounding box center [413, 201] width 0 height 6
radio input "true"
click at [436, 348] on button "Next" at bounding box center [413, 344] width 112 height 28
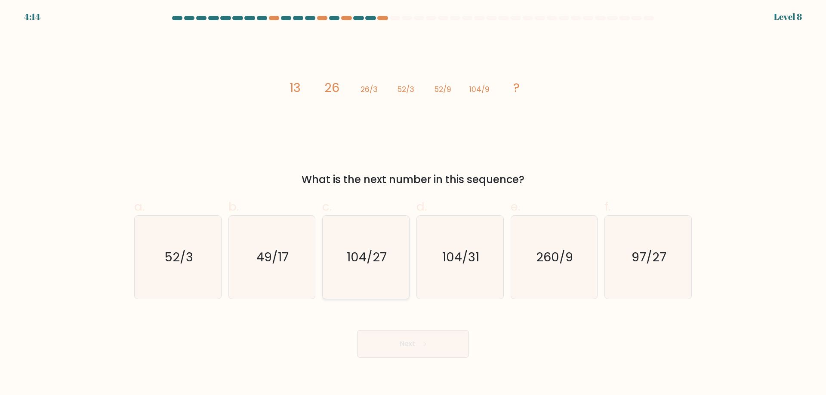
click at [388, 269] on icon "104/27" at bounding box center [365, 257] width 83 height 83
click at [413, 203] on input "c. 104/27" at bounding box center [413, 201] width 0 height 6
radio input "true"
click at [427, 343] on icon at bounding box center [421, 344] width 12 height 5
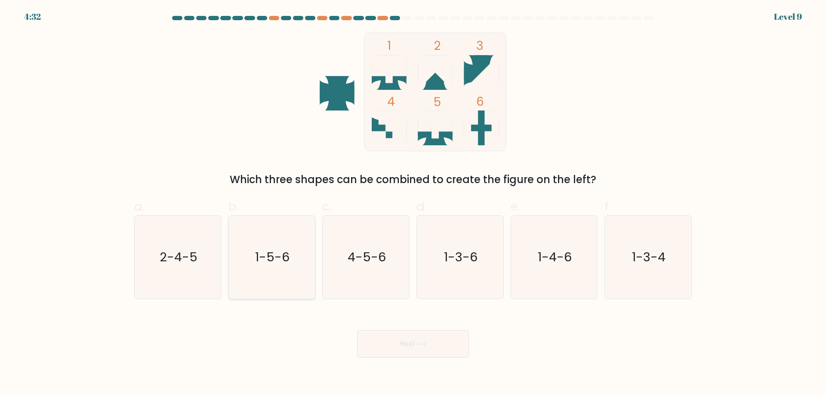
click at [304, 251] on icon "1-5-6" at bounding box center [271, 257] width 83 height 83
click at [413, 203] on input "b. 1-5-6" at bounding box center [413, 201] width 0 height 6
radio input "true"
click at [432, 342] on button "Next" at bounding box center [413, 344] width 112 height 28
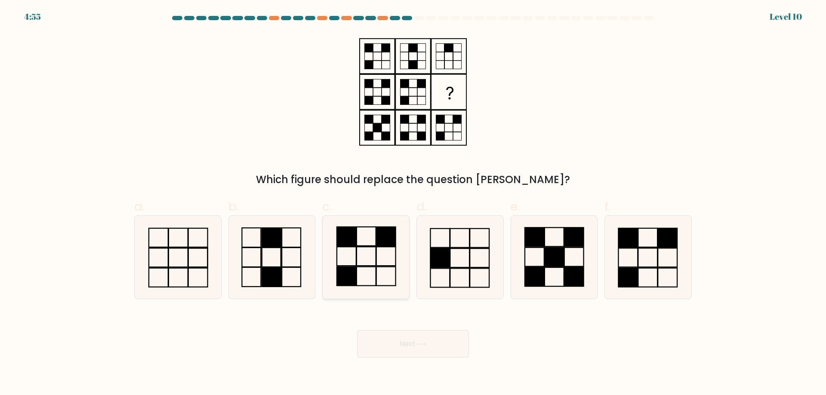
click at [394, 256] on icon at bounding box center [365, 257] width 83 height 83
click at [413, 203] on input "c." at bounding box center [413, 201] width 0 height 6
radio input "true"
click at [234, 260] on icon at bounding box center [271, 257] width 83 height 83
click at [413, 203] on input "b." at bounding box center [413, 201] width 0 height 6
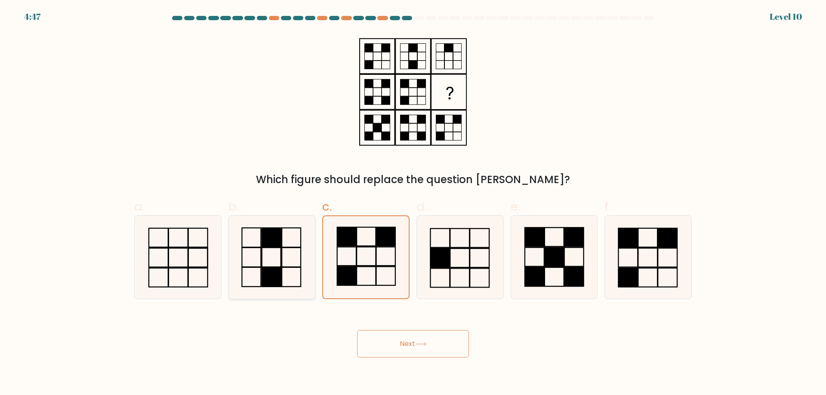
radio input "true"
drag, startPoint x: 195, startPoint y: 266, endPoint x: 200, endPoint y: 269, distance: 5.6
click at [194, 266] on icon at bounding box center [177, 257] width 83 height 83
click at [413, 203] on input "a." at bounding box center [413, 201] width 0 height 6
radio input "true"
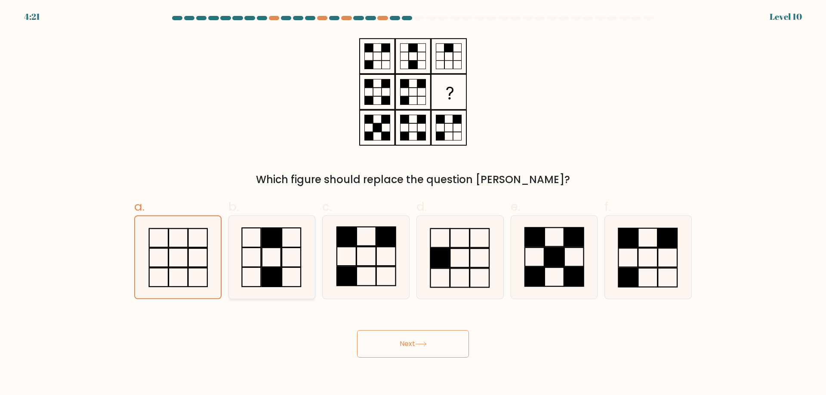
click at [249, 262] on icon at bounding box center [271, 257] width 83 height 83
click at [413, 203] on input "b." at bounding box center [413, 201] width 0 height 6
radio input "true"
click at [442, 349] on button "Next" at bounding box center [413, 344] width 112 height 28
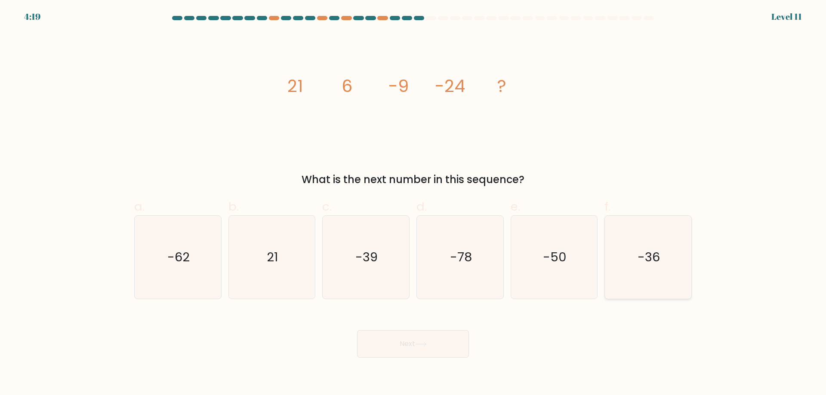
click at [614, 251] on icon "-36" at bounding box center [647, 257] width 83 height 83
click at [413, 203] on input "f. -36" at bounding box center [413, 201] width 0 height 6
radio input "true"
click at [438, 342] on button "Next" at bounding box center [413, 344] width 112 height 28
click at [388, 344] on button "Next" at bounding box center [413, 344] width 112 height 28
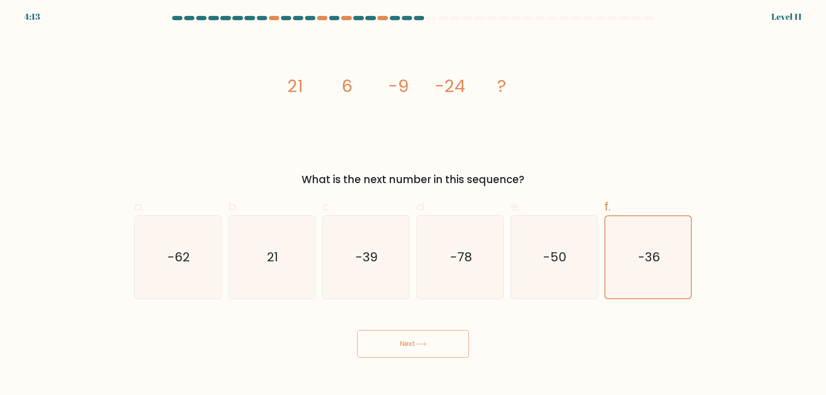
click at [425, 334] on button "Next" at bounding box center [413, 344] width 112 height 28
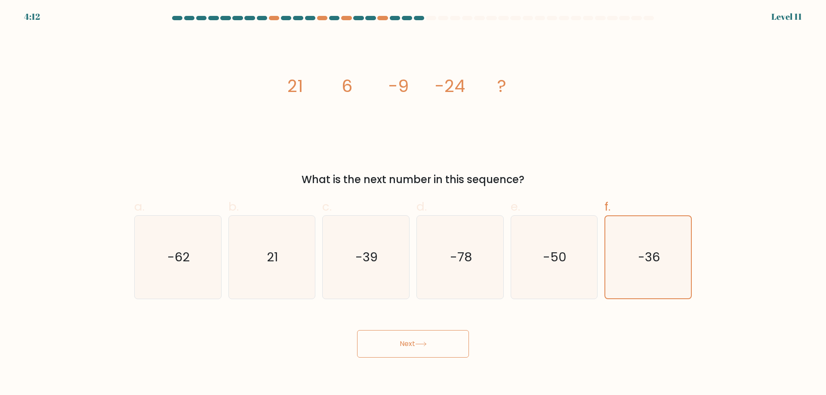
click at [425, 334] on button "Next" at bounding box center [413, 344] width 112 height 28
click at [427, 339] on button "Next" at bounding box center [413, 344] width 112 height 28
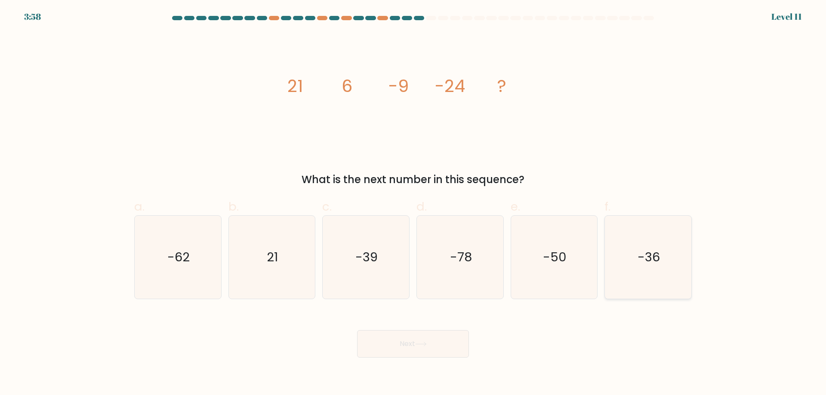
click at [648, 265] on text "-36" at bounding box center [649, 257] width 22 height 17
click at [413, 203] on input "f. -36" at bounding box center [413, 201] width 0 height 6
radio input "true"
click at [395, 348] on button "Next" at bounding box center [413, 344] width 112 height 28
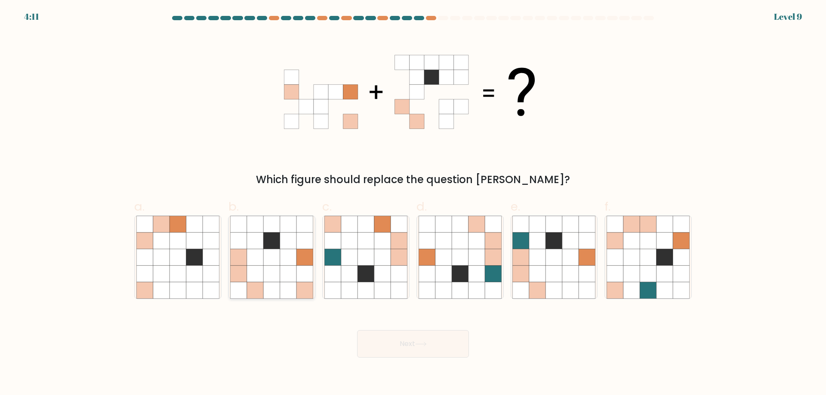
click at [247, 260] on icon at bounding box center [239, 257] width 16 height 16
click at [413, 203] on input "b." at bounding box center [413, 201] width 0 height 6
radio input "true"
click at [441, 344] on button "Next" at bounding box center [413, 344] width 112 height 28
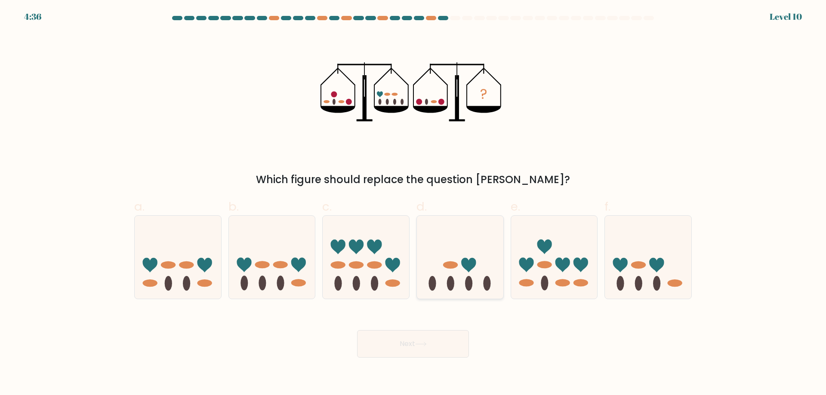
click at [473, 268] on icon at bounding box center [468, 265] width 15 height 15
click at [413, 203] on input "d." at bounding box center [413, 201] width 0 height 6
radio input "true"
click at [638, 267] on ellipse at bounding box center [638, 265] width 15 height 7
click at [413, 203] on input "f." at bounding box center [413, 201] width 0 height 6
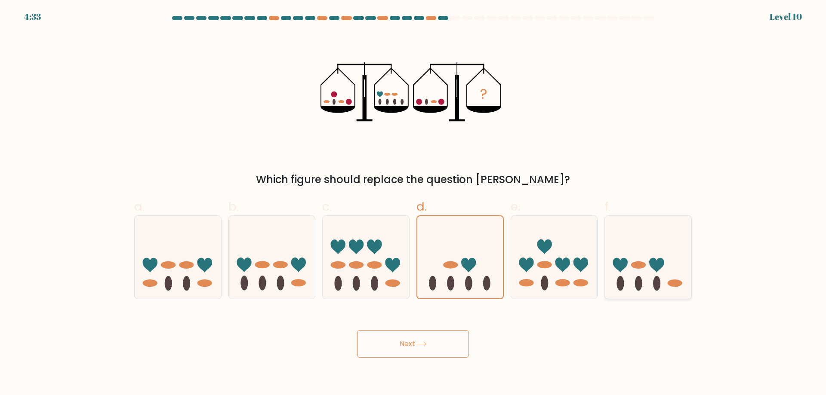
radio input "true"
click at [474, 240] on icon at bounding box center [460, 257] width 86 height 71
click at [413, 203] on input "d." at bounding box center [413, 201] width 0 height 6
radio input "true"
click at [437, 343] on button "Next" at bounding box center [413, 344] width 112 height 28
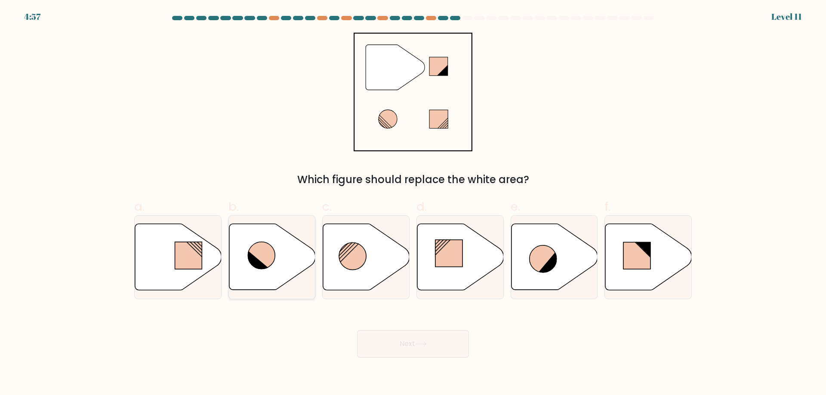
click at [254, 248] on icon at bounding box center [261, 255] width 27 height 27
click at [413, 203] on input "b." at bounding box center [413, 201] width 0 height 6
radio input "true"
click at [412, 348] on button "Next" at bounding box center [413, 344] width 112 height 28
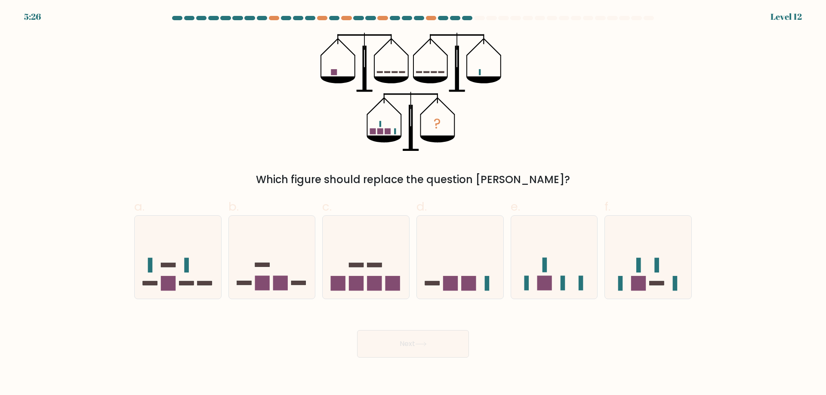
click at [411, 288] on div "c." at bounding box center [366, 249] width 94 height 102
click at [399, 275] on icon at bounding box center [366, 257] width 86 height 71
click at [413, 203] on input "c." at bounding box center [413, 201] width 0 height 6
radio input "true"
click at [427, 342] on icon at bounding box center [421, 344] width 12 height 5
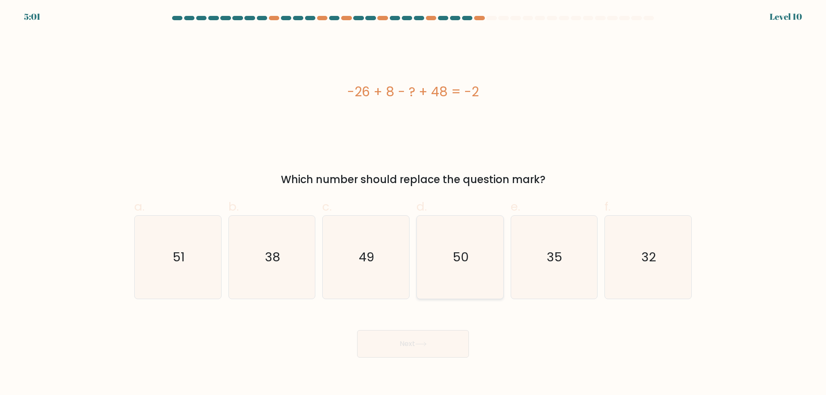
click at [448, 250] on icon "50" at bounding box center [460, 257] width 83 height 83
click at [413, 203] on input "d. 50" at bounding box center [413, 201] width 0 height 6
radio input "true"
click at [412, 354] on button "Next" at bounding box center [413, 344] width 112 height 28
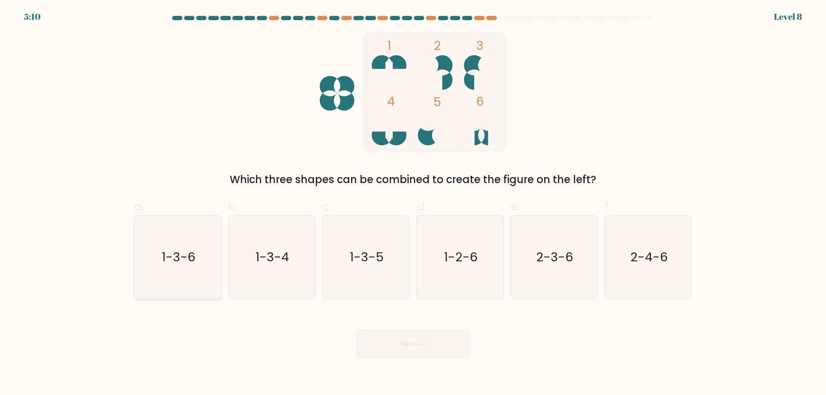
drag, startPoint x: 213, startPoint y: 254, endPoint x: 276, endPoint y: 278, distance: 67.3
click at [212, 254] on icon "1-3-6" at bounding box center [177, 257] width 83 height 83
click at [413, 203] on input "a. 1-3-6" at bounding box center [413, 201] width 0 height 6
radio input "true"
click at [418, 336] on button "Next" at bounding box center [413, 344] width 112 height 28
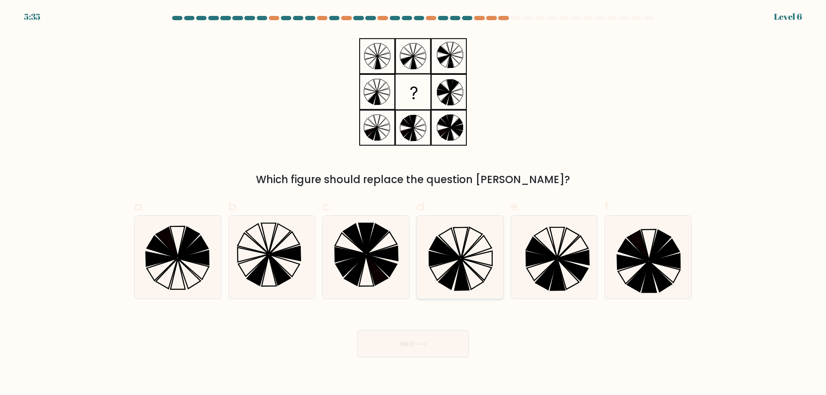
drag, startPoint x: 472, startPoint y: 262, endPoint x: 473, endPoint y: 267, distance: 5.2
click at [471, 262] on icon at bounding box center [476, 270] width 30 height 22
click at [413, 203] on input "d." at bounding box center [413, 201] width 0 height 6
radio input "true"
click at [437, 343] on button "Next" at bounding box center [413, 344] width 112 height 28
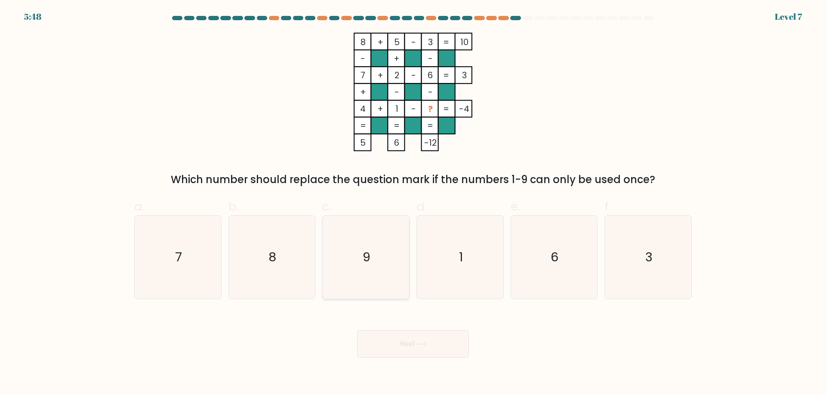
click at [394, 262] on icon "9" at bounding box center [365, 257] width 83 height 83
click at [413, 203] on input "c. 9" at bounding box center [413, 201] width 0 height 6
radio input "true"
click at [431, 365] on body "5:48 Level 7" at bounding box center [413, 197] width 826 height 395
click at [435, 353] on button "Next" at bounding box center [413, 344] width 112 height 28
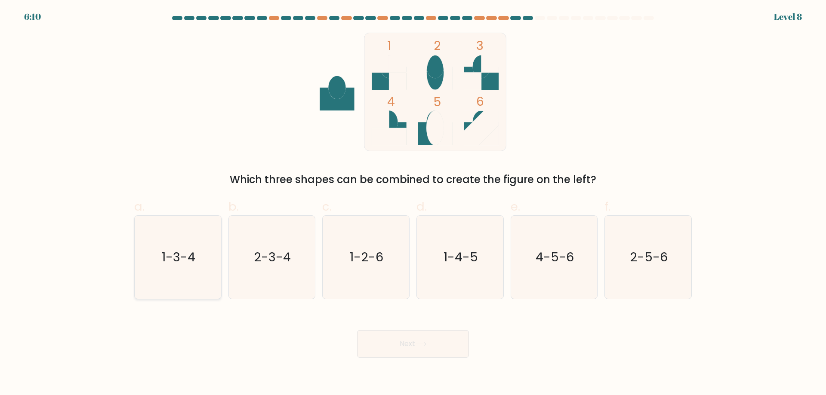
click at [172, 248] on icon "1-3-4" at bounding box center [177, 257] width 83 height 83
click at [413, 203] on input "a. 1-3-4" at bounding box center [413, 201] width 0 height 6
radio input "true"
click at [411, 342] on button "Next" at bounding box center [413, 344] width 112 height 28
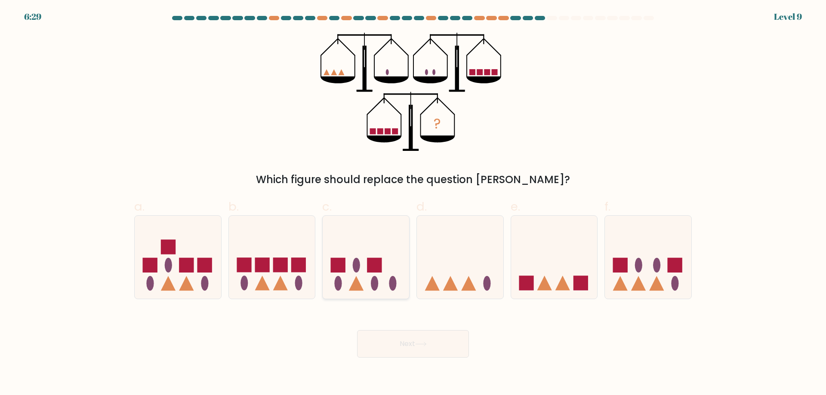
click at [379, 281] on icon at bounding box center [366, 257] width 86 height 71
click at [413, 203] on input "c." at bounding box center [413, 201] width 0 height 6
radio input "true"
click at [405, 337] on button "Next" at bounding box center [413, 344] width 112 height 28
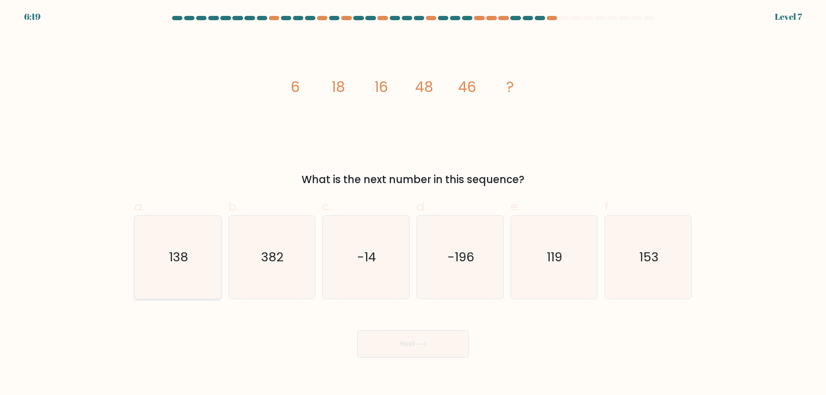
click at [194, 243] on icon "138" at bounding box center [177, 257] width 83 height 83
click at [413, 203] on input "a. 138" at bounding box center [413, 201] width 0 height 6
radio input "true"
drag, startPoint x: 450, startPoint y: 344, endPoint x: 440, endPoint y: 346, distance: 10.5
click at [443, 345] on button "Next" at bounding box center [413, 344] width 112 height 28
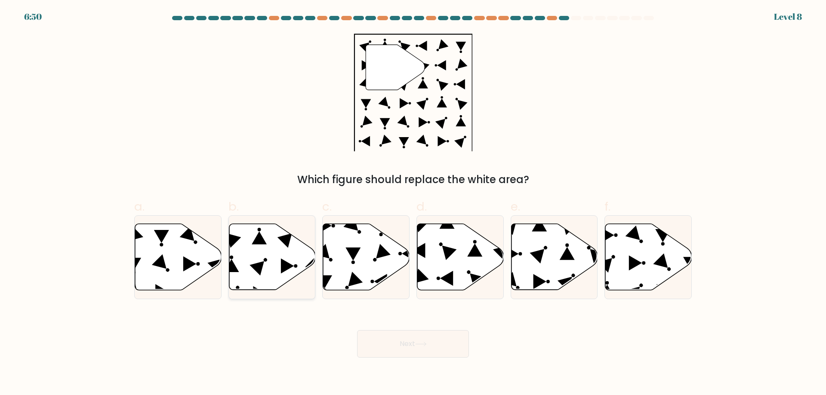
click at [281, 259] on icon at bounding box center [272, 257] width 86 height 66
click at [413, 203] on input "b." at bounding box center [413, 201] width 0 height 6
radio input "true"
click at [434, 334] on button "Next" at bounding box center [413, 344] width 112 height 28
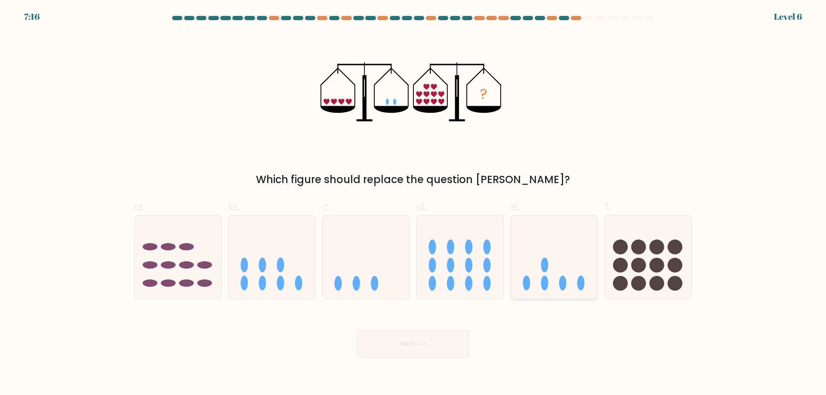
click at [565, 277] on icon at bounding box center [554, 257] width 86 height 71
click at [413, 203] on input "e." at bounding box center [413, 201] width 0 height 6
radio input "true"
click at [461, 337] on button "Next" at bounding box center [413, 344] width 112 height 28
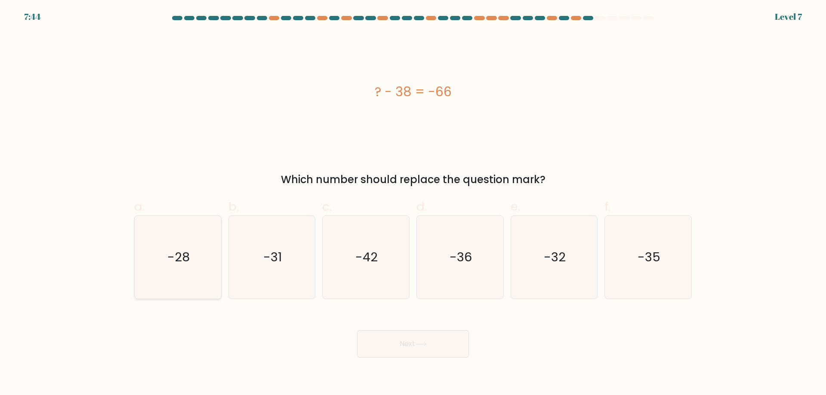
click at [204, 254] on icon "-28" at bounding box center [177, 257] width 83 height 83
click at [413, 203] on input "a. -28" at bounding box center [413, 201] width 0 height 6
radio input "true"
click at [418, 341] on button "Next" at bounding box center [413, 344] width 112 height 28
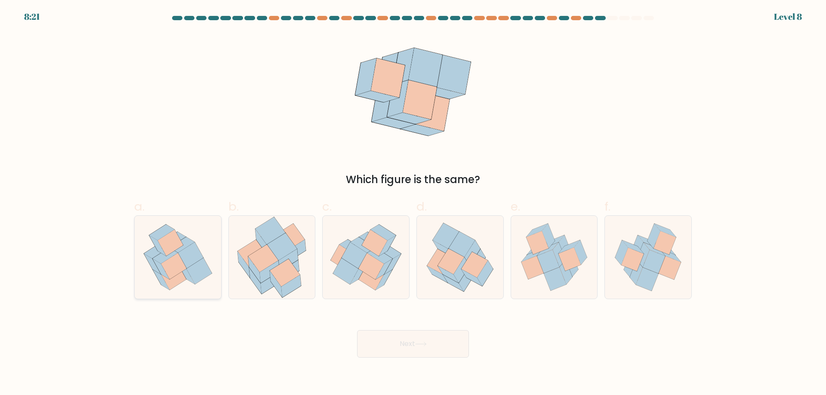
click at [162, 243] on icon at bounding box center [169, 243] width 25 height 26
click at [413, 203] on input "a." at bounding box center [413, 201] width 0 height 6
radio input "true"
click at [396, 343] on button "Next" at bounding box center [413, 344] width 112 height 28
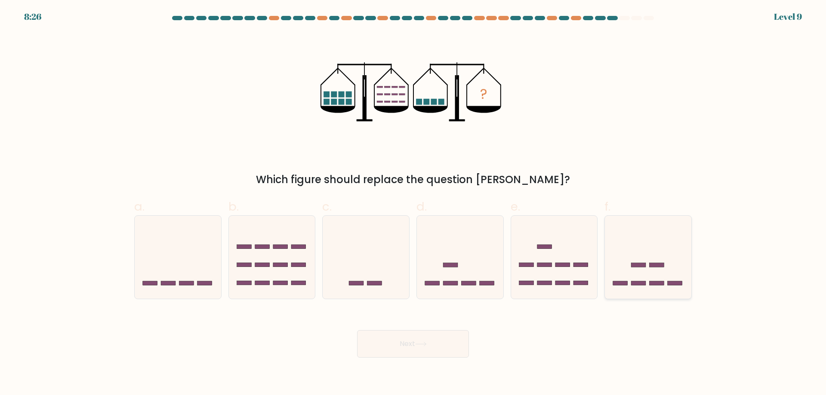
click at [680, 236] on icon at bounding box center [648, 257] width 86 height 71
click at [413, 203] on input "f." at bounding box center [413, 201] width 0 height 6
radio input "true"
click at [414, 347] on button "Next" at bounding box center [413, 344] width 112 height 28
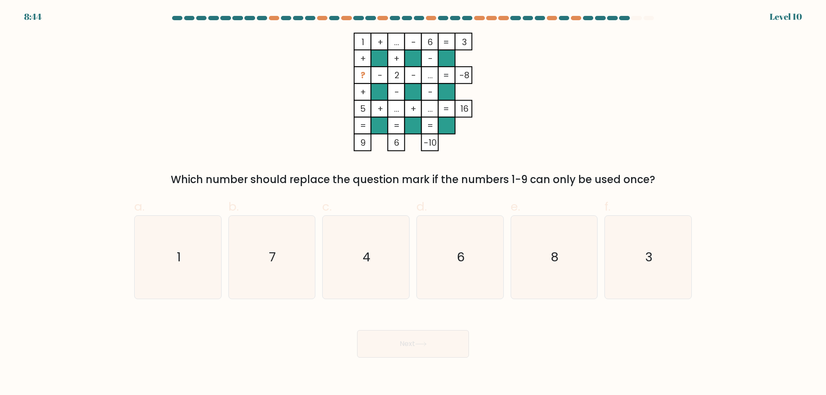
click at [398, 37] on tspan "..." at bounding box center [396, 42] width 5 height 12
click at [504, 123] on icon "1 + ... - 6 3 + + - ? - 2 - ... -8 + - - 5 + ... + ... = 16 = = = = 9 6 -10 =" at bounding box center [413, 92] width 258 height 119
drag, startPoint x: 305, startPoint y: 240, endPoint x: 348, endPoint y: 263, distance: 48.5
click at [304, 240] on icon "7" at bounding box center [271, 257] width 83 height 83
click at [413, 203] on input "b. 7" at bounding box center [413, 201] width 0 height 6
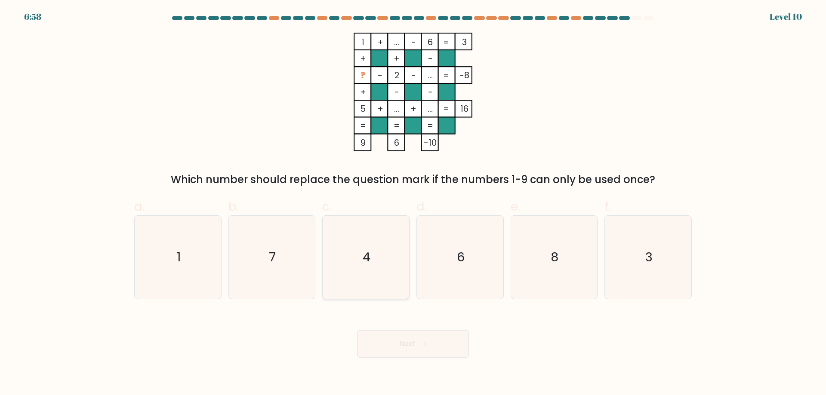
radio input "true"
click at [440, 353] on button "Next" at bounding box center [413, 344] width 112 height 28
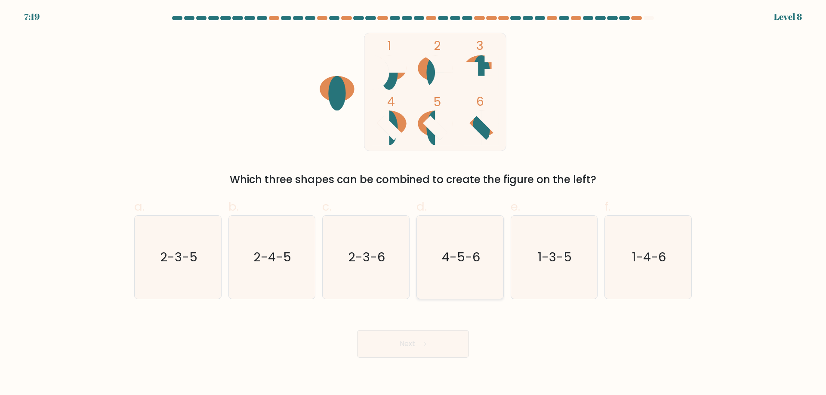
click at [448, 257] on text "4-5-6" at bounding box center [461, 257] width 38 height 17
click at [413, 203] on input "d. 4-5-6" at bounding box center [413, 201] width 0 height 6
radio input "true"
click at [431, 343] on button "Next" at bounding box center [413, 344] width 112 height 28
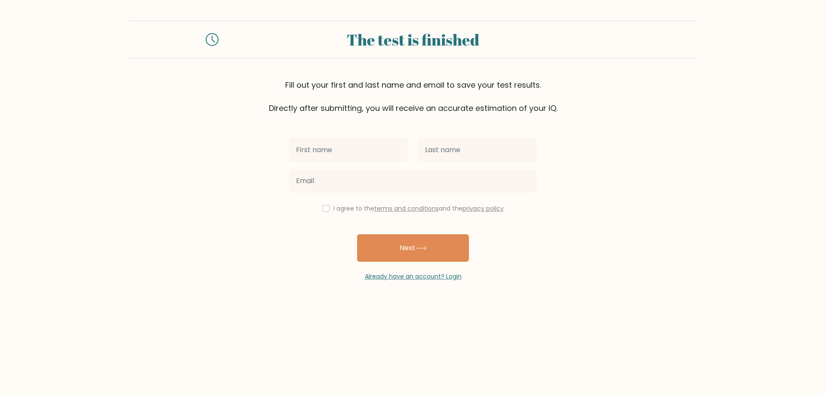
click at [360, 142] on input "text" at bounding box center [348, 150] width 119 height 24
type input "[PERSON_NAME]"
click at [430, 150] on input "text" at bounding box center [477, 150] width 119 height 24
type input "[PERSON_NAME]"
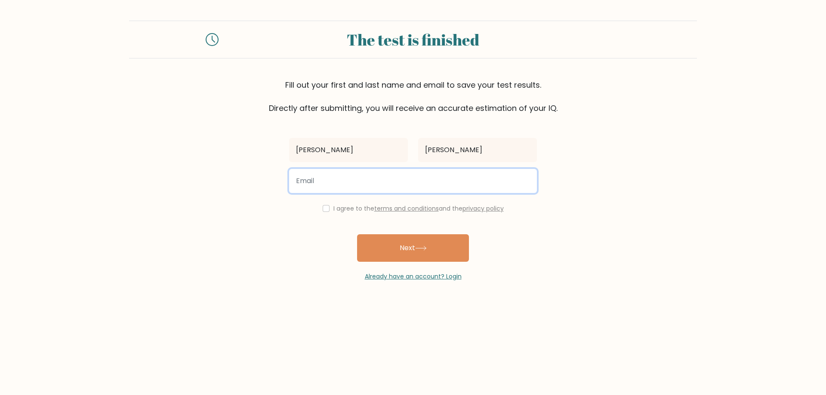
click at [416, 179] on input "email" at bounding box center [413, 181] width 248 height 24
type input "[EMAIL_ADDRESS][DOMAIN_NAME]"
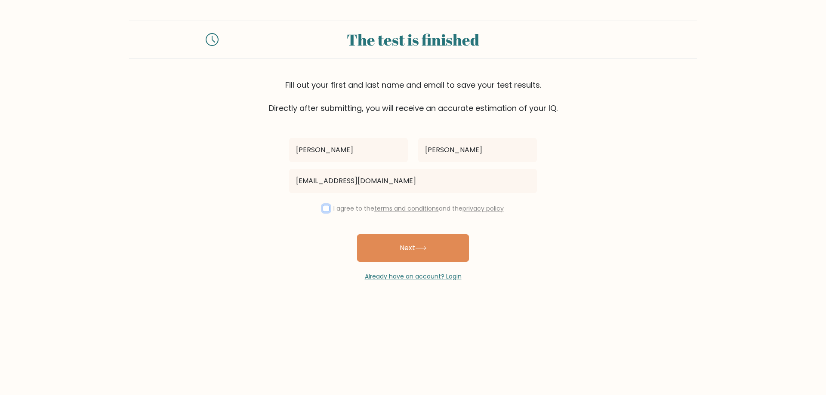
click at [324, 208] on input "checkbox" at bounding box center [326, 208] width 7 height 7
checkbox input "true"
click at [418, 246] on icon at bounding box center [421, 248] width 12 height 5
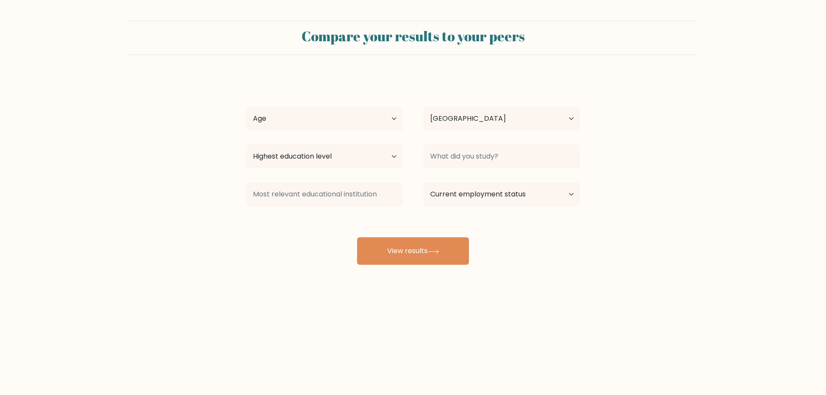
select select "PH"
click at [391, 162] on select "Highest education level No schooling Primary Lower Secondary Upper Secondary Oc…" at bounding box center [324, 157] width 157 height 24
click at [246, 145] on select "Highest education level No schooling Primary Lower Secondary Upper Secondary Oc…" at bounding box center [324, 157] width 157 height 24
click at [341, 154] on select "Highest education level No schooling Primary Lower Secondary Upper Secondary Oc…" at bounding box center [324, 157] width 157 height 24
click at [379, 149] on select "Highest education level No schooling Primary Lower Secondary Upper Secondary Oc…" at bounding box center [324, 157] width 157 height 24
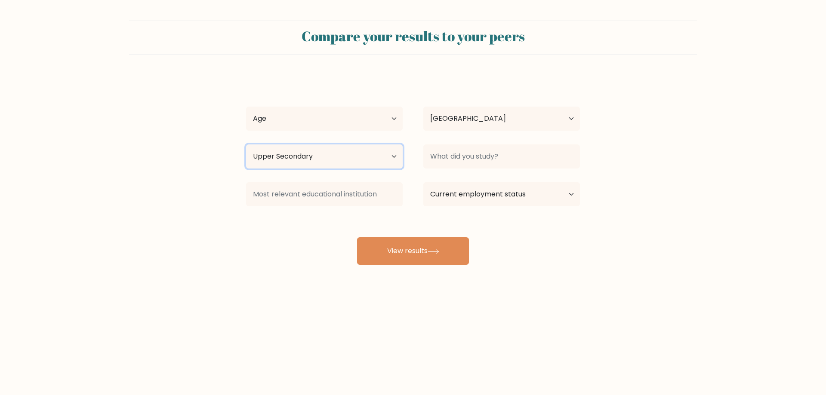
click at [379, 155] on select "Highest education level No schooling Primary Lower Secondary Upper Secondary Oc…" at bounding box center [324, 157] width 157 height 24
select select "occupation_specific"
click at [246, 145] on select "Highest education level No schooling Primary Lower Secondary Upper Secondary Oc…" at bounding box center [324, 157] width 157 height 24
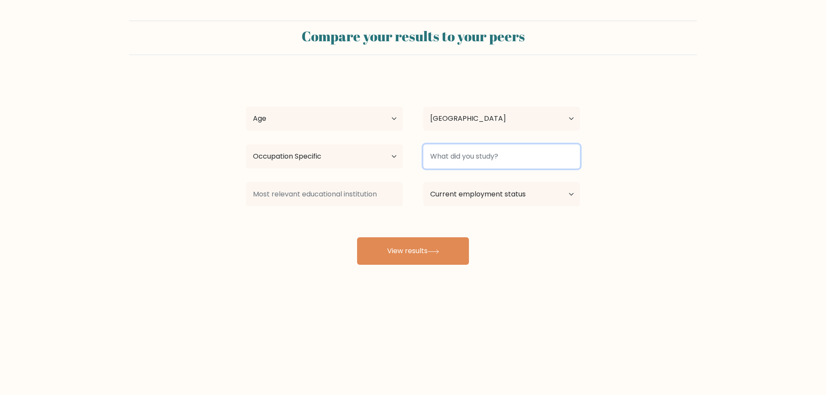
click at [463, 157] on input at bounding box center [501, 157] width 157 height 24
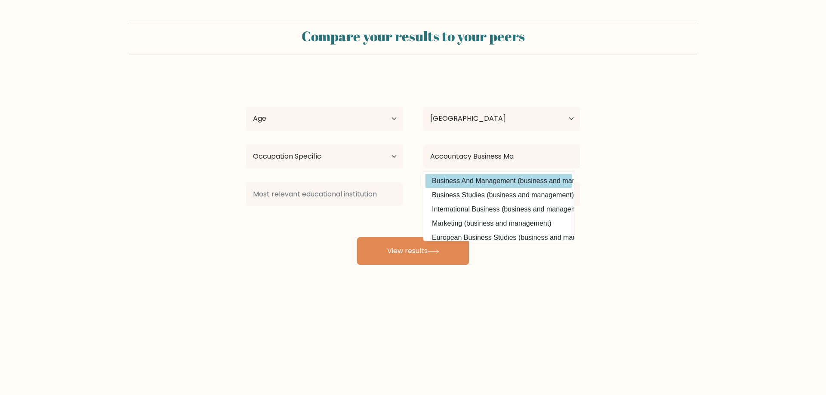
click at [500, 183] on option "Business And Management (business and management)" at bounding box center [498, 181] width 146 height 14
type input "Business And Management"
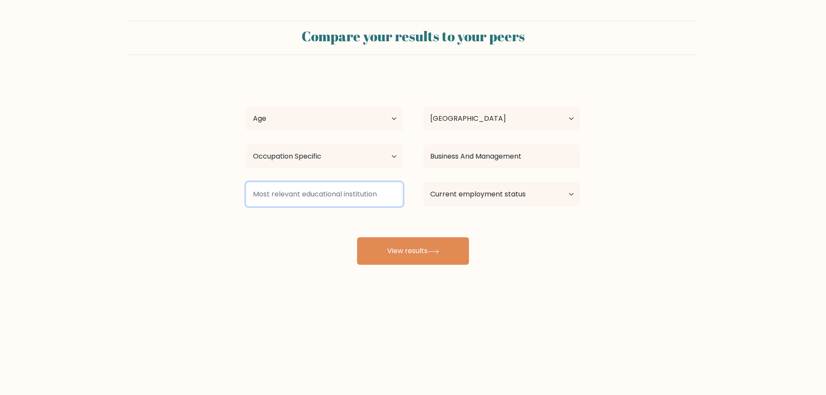
click at [382, 202] on input at bounding box center [324, 194] width 157 height 24
click at [486, 199] on select "Current employment status Employed Student Retired Other / prefer not to answer" at bounding box center [501, 194] width 157 height 24
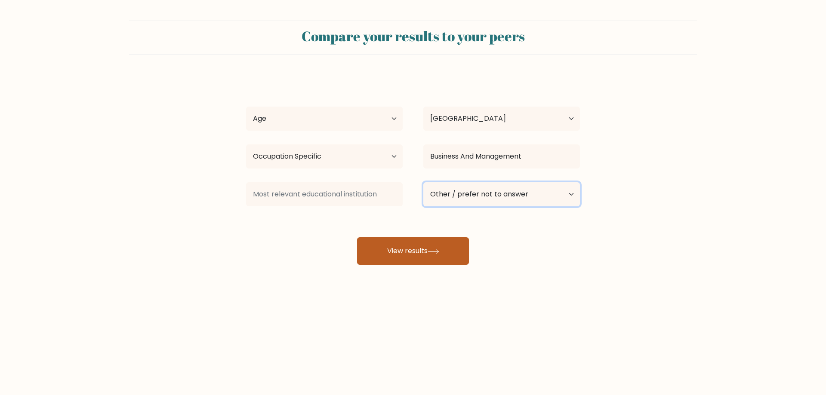
click at [423, 182] on select "Current employment status Employed Student Retired Other / prefer not to answer" at bounding box center [501, 194] width 157 height 24
click at [480, 200] on select "Current employment status Employed Student Retired Other / prefer not to answer" at bounding box center [501, 194] width 157 height 24
select select "employed"
click at [423, 182] on select "Current employment status Employed Student Retired Other / prefer not to answer" at bounding box center [501, 194] width 157 height 24
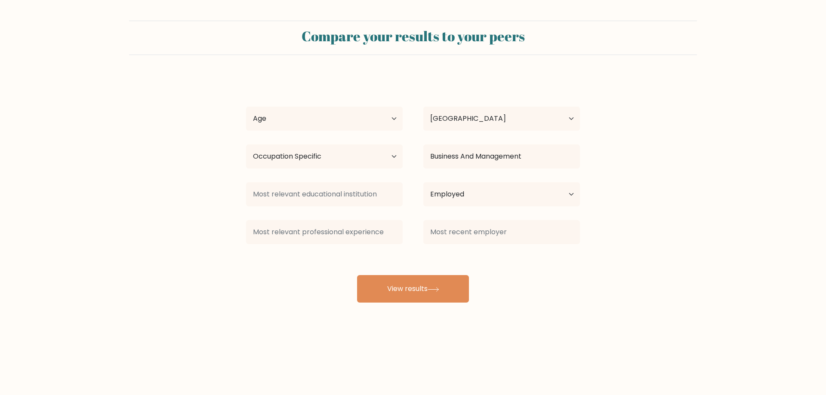
click at [450, 246] on div at bounding box center [501, 232] width 177 height 31
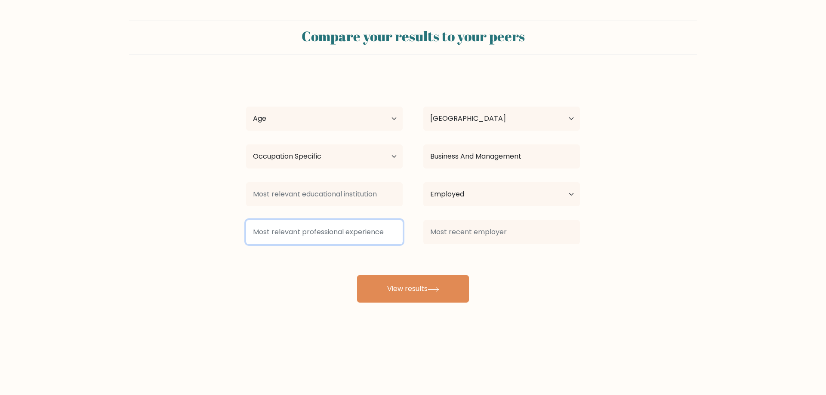
click at [346, 230] on input at bounding box center [324, 232] width 157 height 24
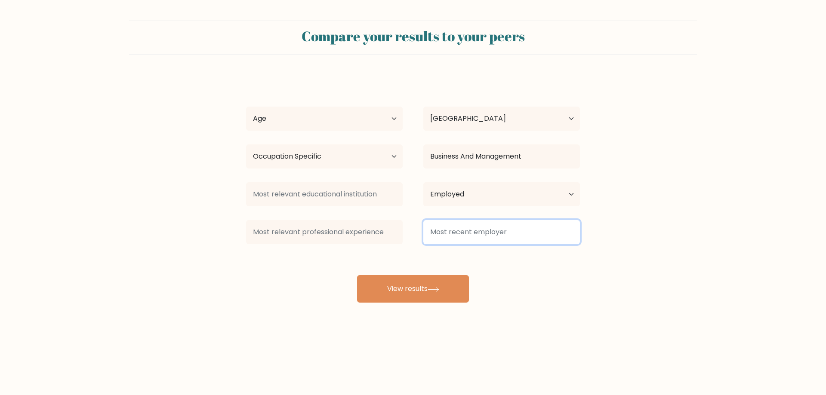
click at [466, 228] on input at bounding box center [501, 232] width 157 height 24
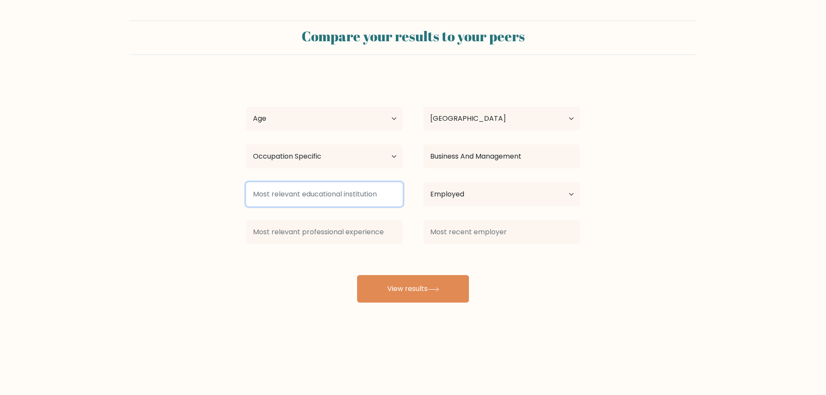
click at [300, 198] on input at bounding box center [324, 194] width 157 height 24
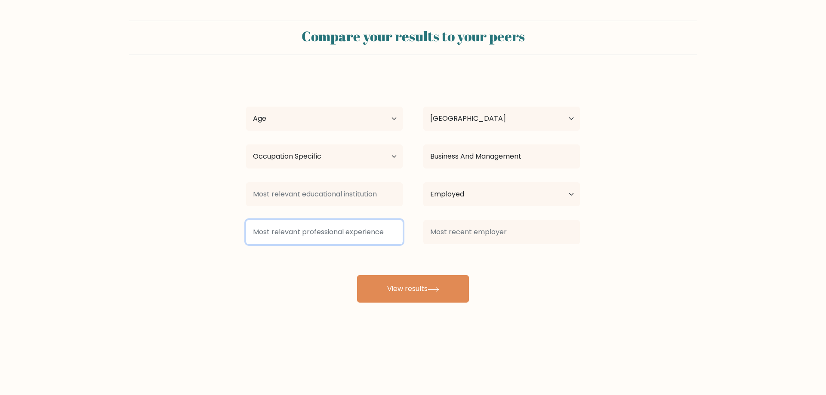
click at [318, 223] on input at bounding box center [324, 232] width 157 height 24
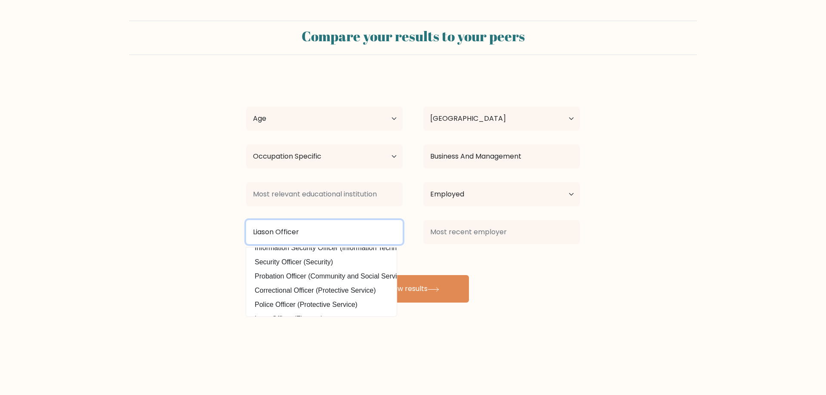
scroll to position [84, 0]
click at [396, 221] on input "Liason Officer" at bounding box center [324, 232] width 157 height 24
type input "Liason Officer"
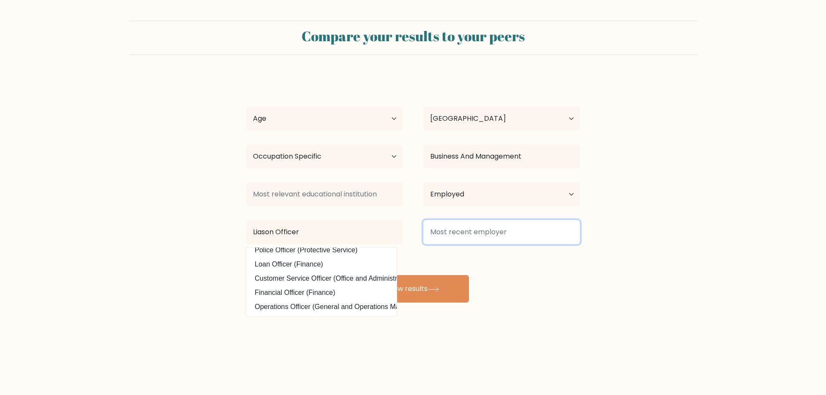
click at [440, 223] on input at bounding box center [501, 232] width 157 height 24
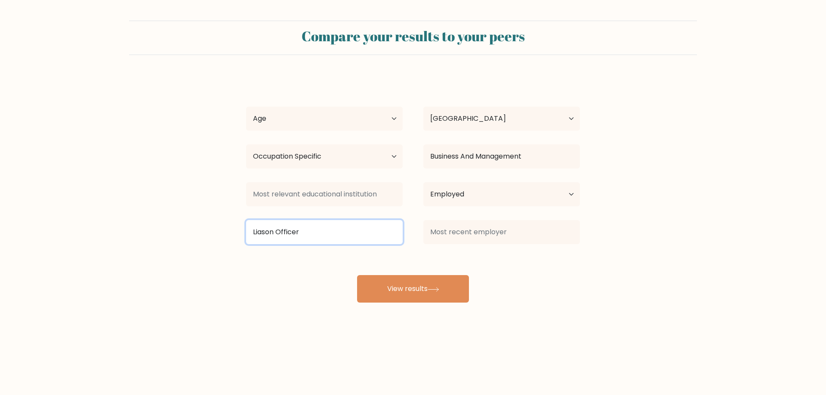
click at [363, 227] on input "Liason Officer" at bounding box center [324, 232] width 157 height 24
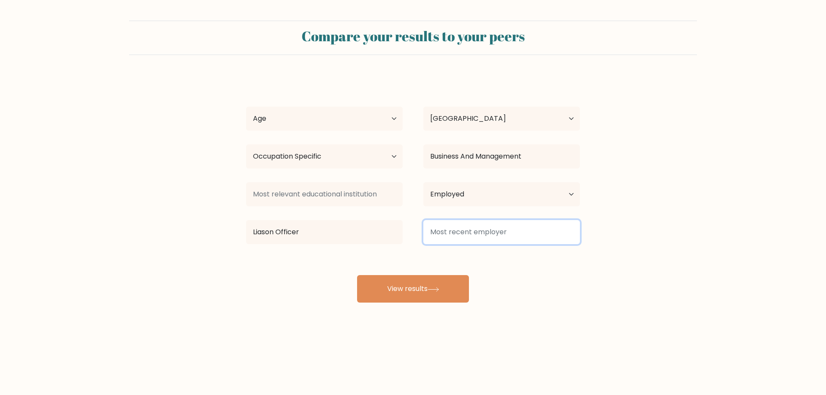
click at [462, 227] on input at bounding box center [501, 232] width 157 height 24
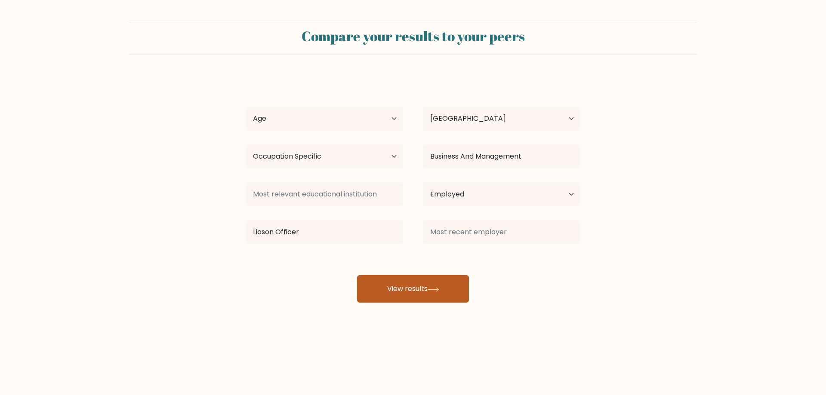
click at [446, 284] on button "View results" at bounding box center [413, 289] width 112 height 28
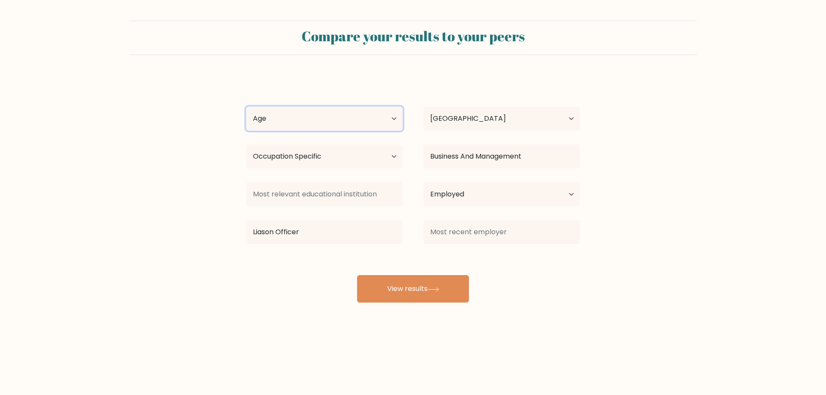
click at [325, 125] on select "Age Under [DEMOGRAPHIC_DATA] [DEMOGRAPHIC_DATA] [DEMOGRAPHIC_DATA] [DEMOGRAPHIC…" at bounding box center [324, 119] width 157 height 24
select select "25_34"
click at [246, 107] on select "Age Under [DEMOGRAPHIC_DATA] [DEMOGRAPHIC_DATA] [DEMOGRAPHIC_DATA] [DEMOGRAPHIC…" at bounding box center [324, 119] width 157 height 24
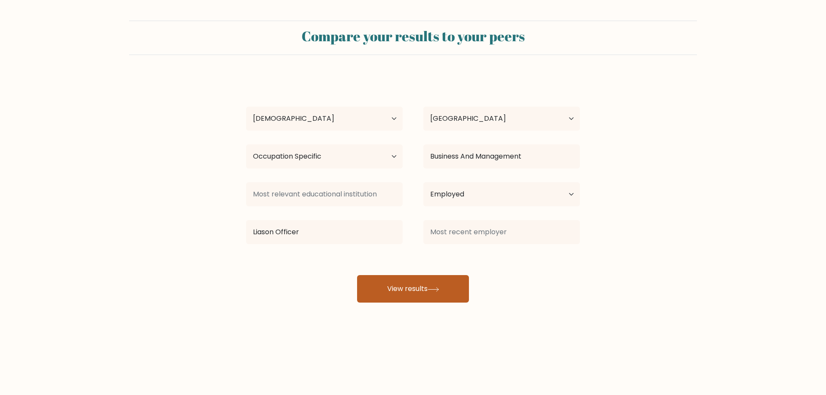
click at [417, 283] on button "View results" at bounding box center [413, 289] width 112 height 28
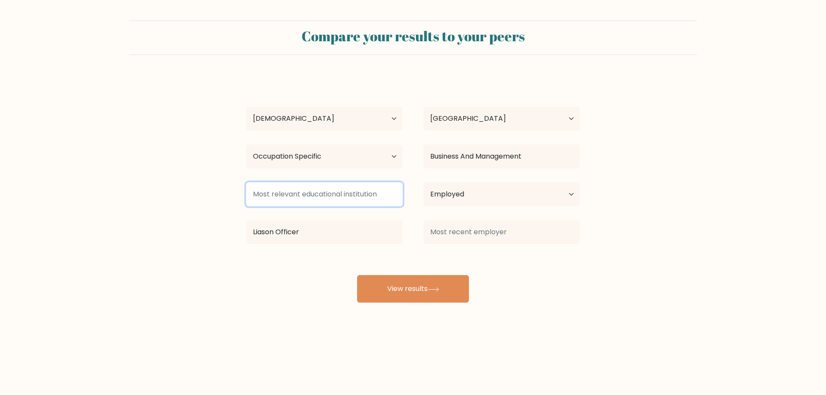
click at [362, 195] on input at bounding box center [324, 194] width 157 height 24
type input "e"
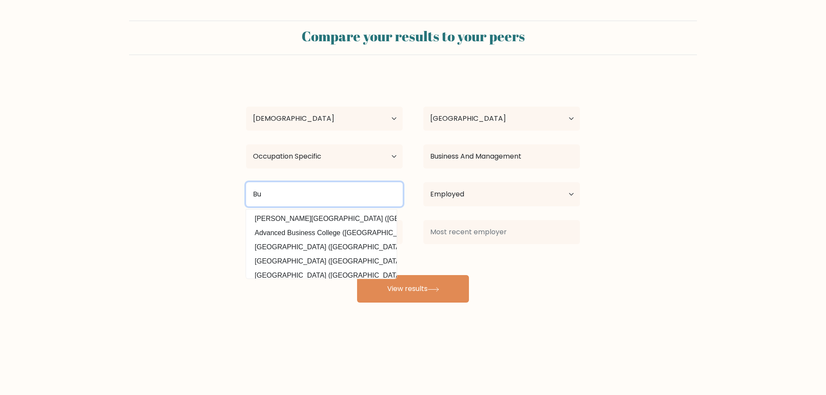
type input "B"
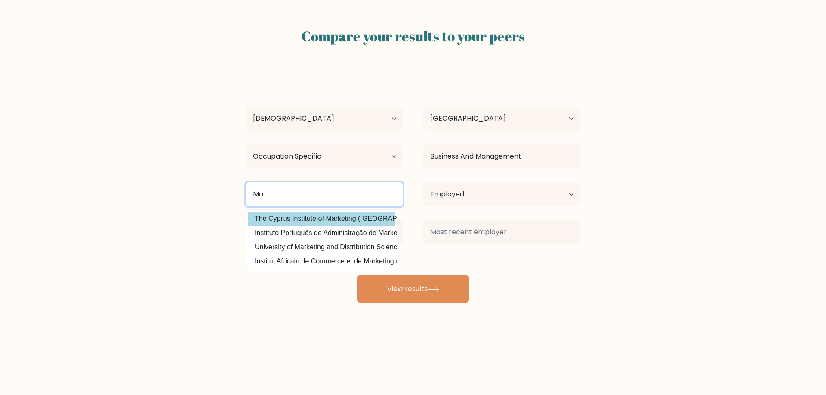
type input "M"
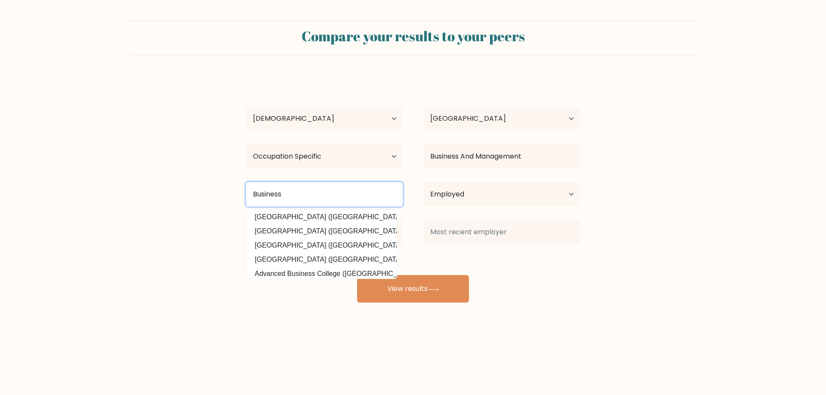
scroll to position [0, 0]
drag, startPoint x: 344, startPoint y: 199, endPoint x: 216, endPoint y: 196, distance: 128.2
click at [216, 196] on form "Compare your results to your peers [PERSON_NAME] [PERSON_NAME] Age Under [DEMOG…" at bounding box center [413, 162] width 826 height 282
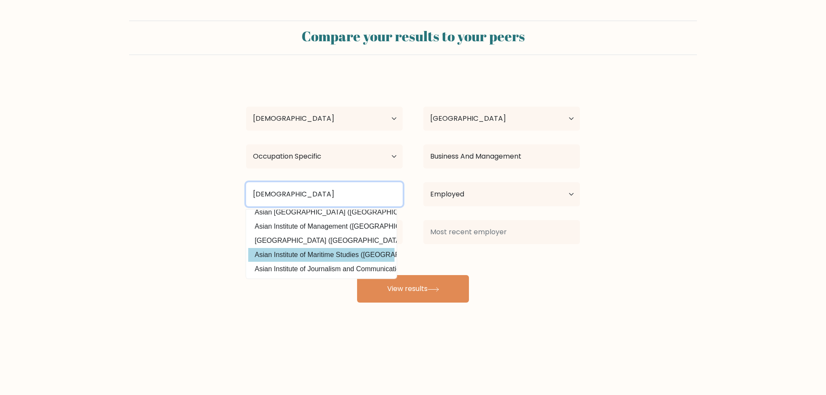
scroll to position [27, 0]
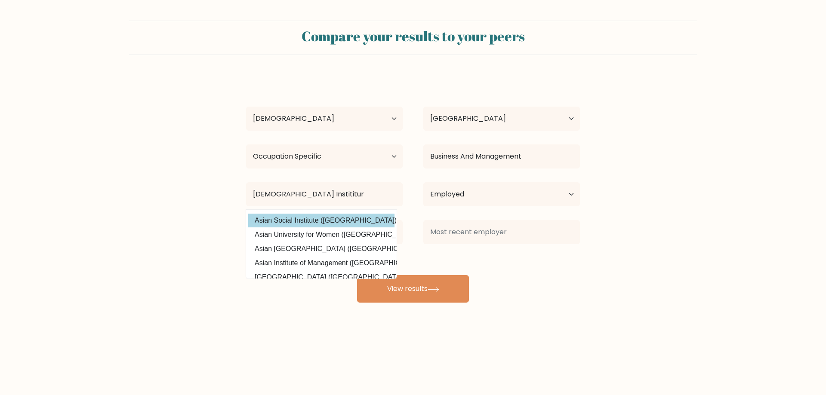
click at [335, 223] on option "Asian Social Institute ([GEOGRAPHIC_DATA])" at bounding box center [321, 221] width 146 height 14
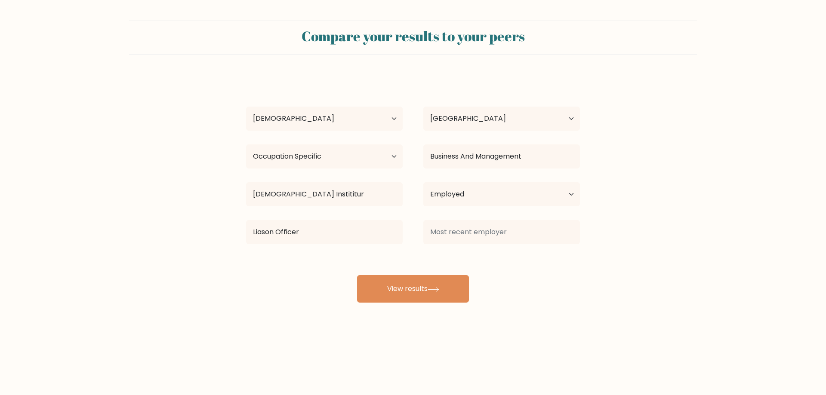
type input "Asian Social Institute"
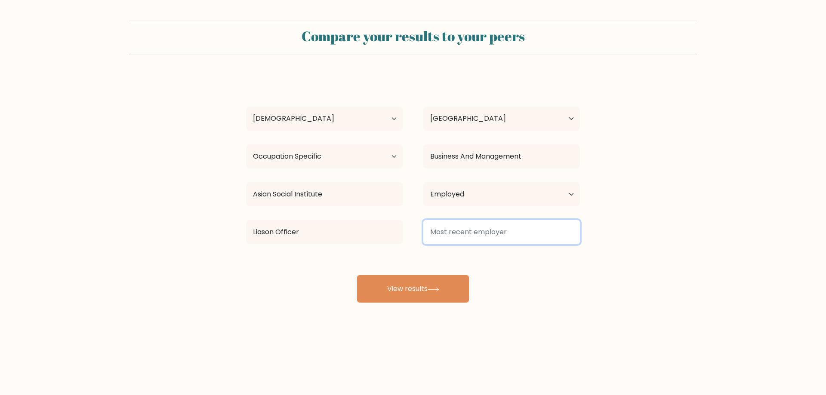
click at [462, 237] on input at bounding box center [501, 232] width 157 height 24
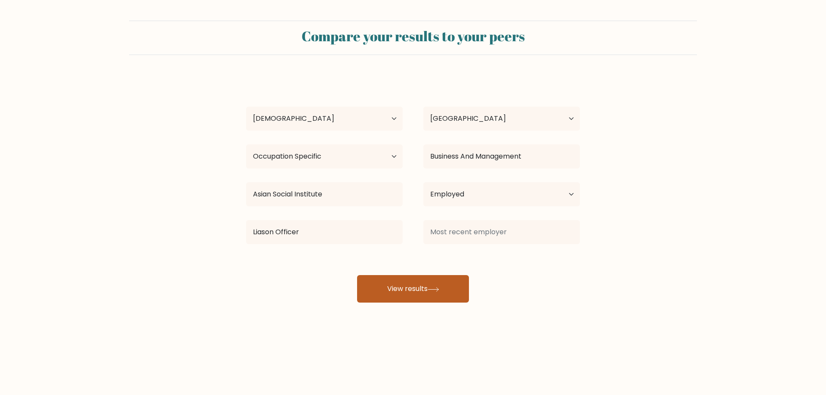
click at [438, 283] on button "View results" at bounding box center [413, 289] width 112 height 28
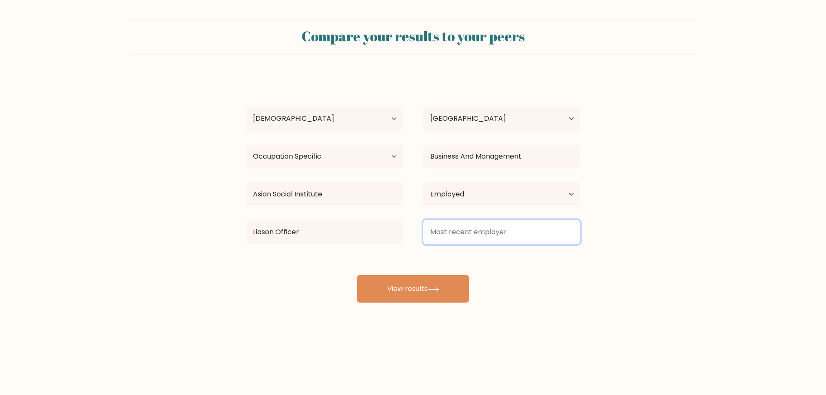
click at [449, 235] on input at bounding box center [501, 232] width 157 height 24
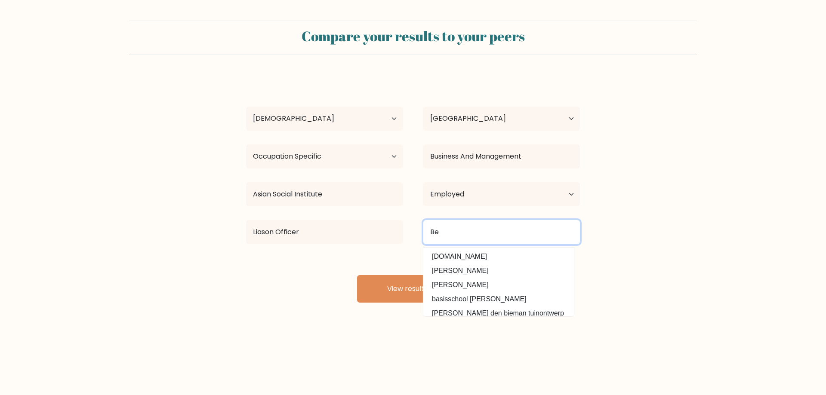
type input "B"
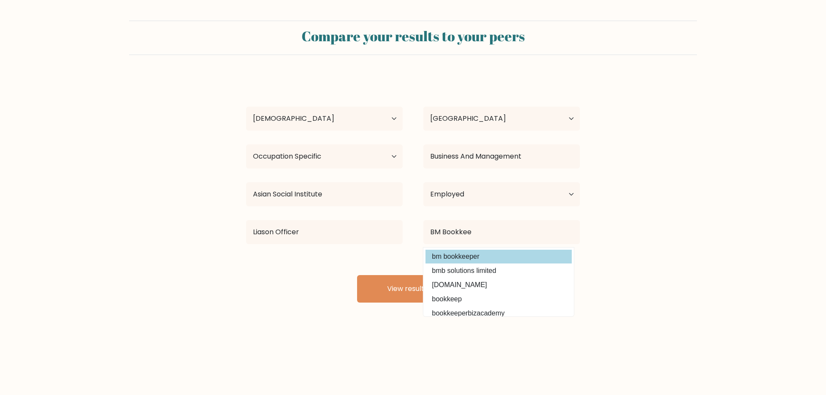
click at [465, 252] on option "bm bookkeeper" at bounding box center [498, 257] width 146 height 14
type input "bm bookkeeper"
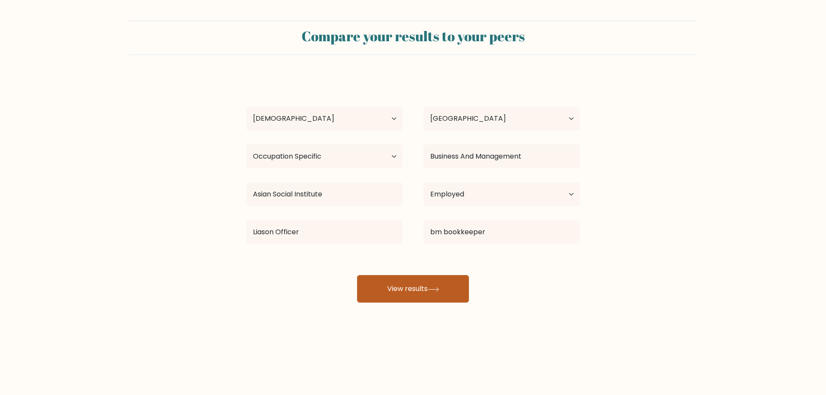
click at [409, 285] on button "View results" at bounding box center [413, 289] width 112 height 28
